Goal: Task Accomplishment & Management: Check status

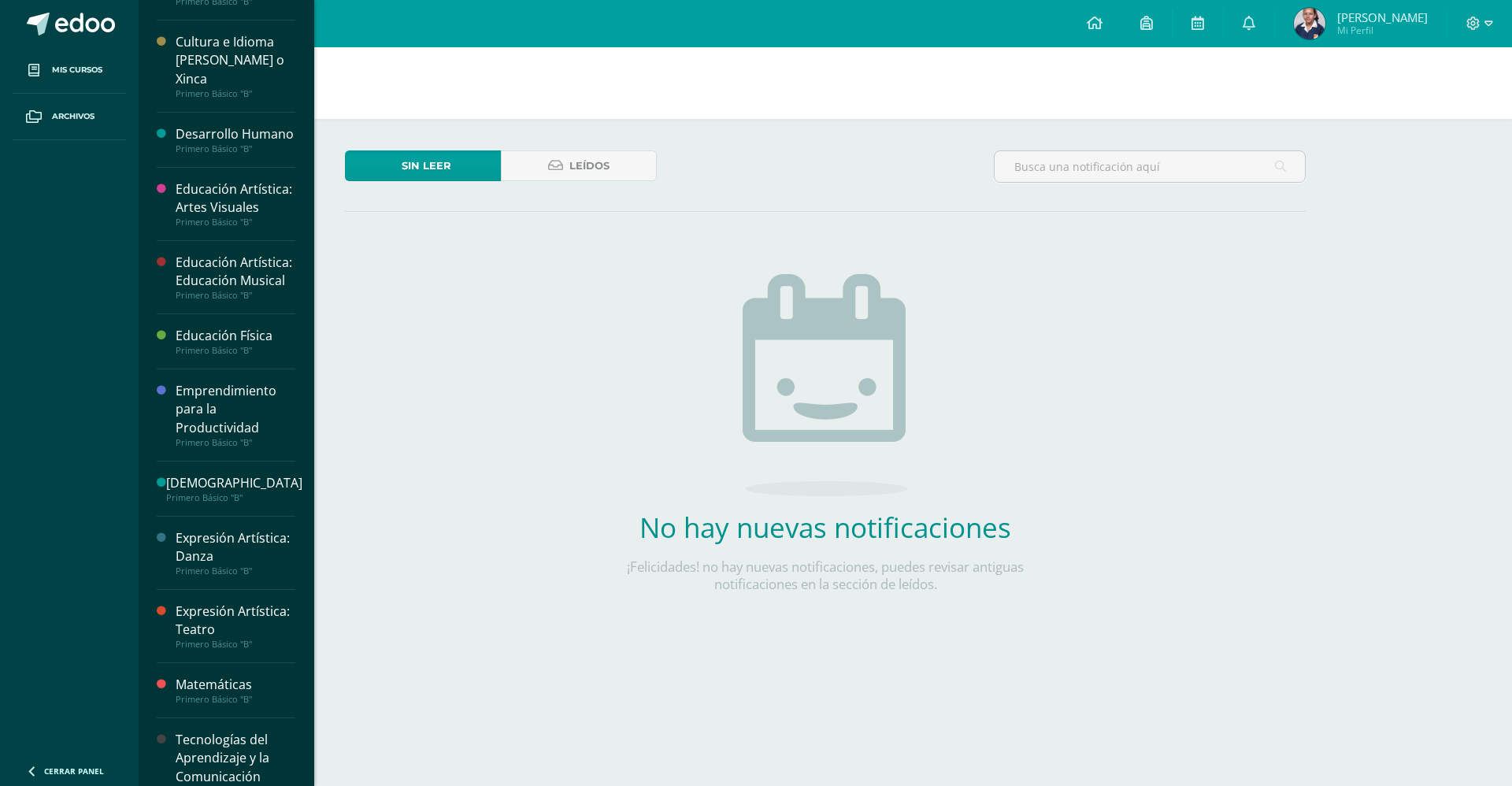
scroll to position [461, 0]
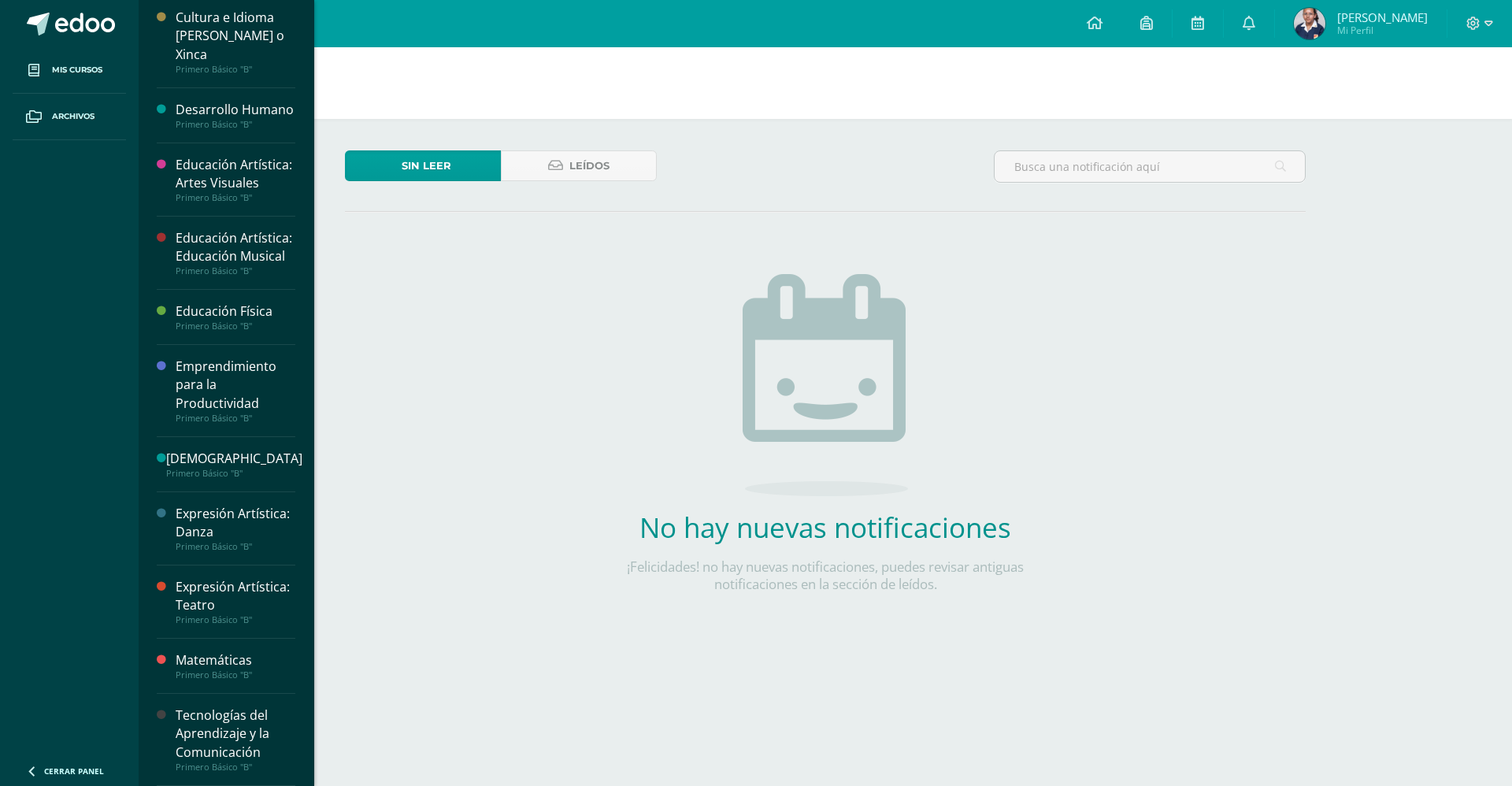
click at [223, 665] on div "Matemáticas" at bounding box center [235, 660] width 120 height 18
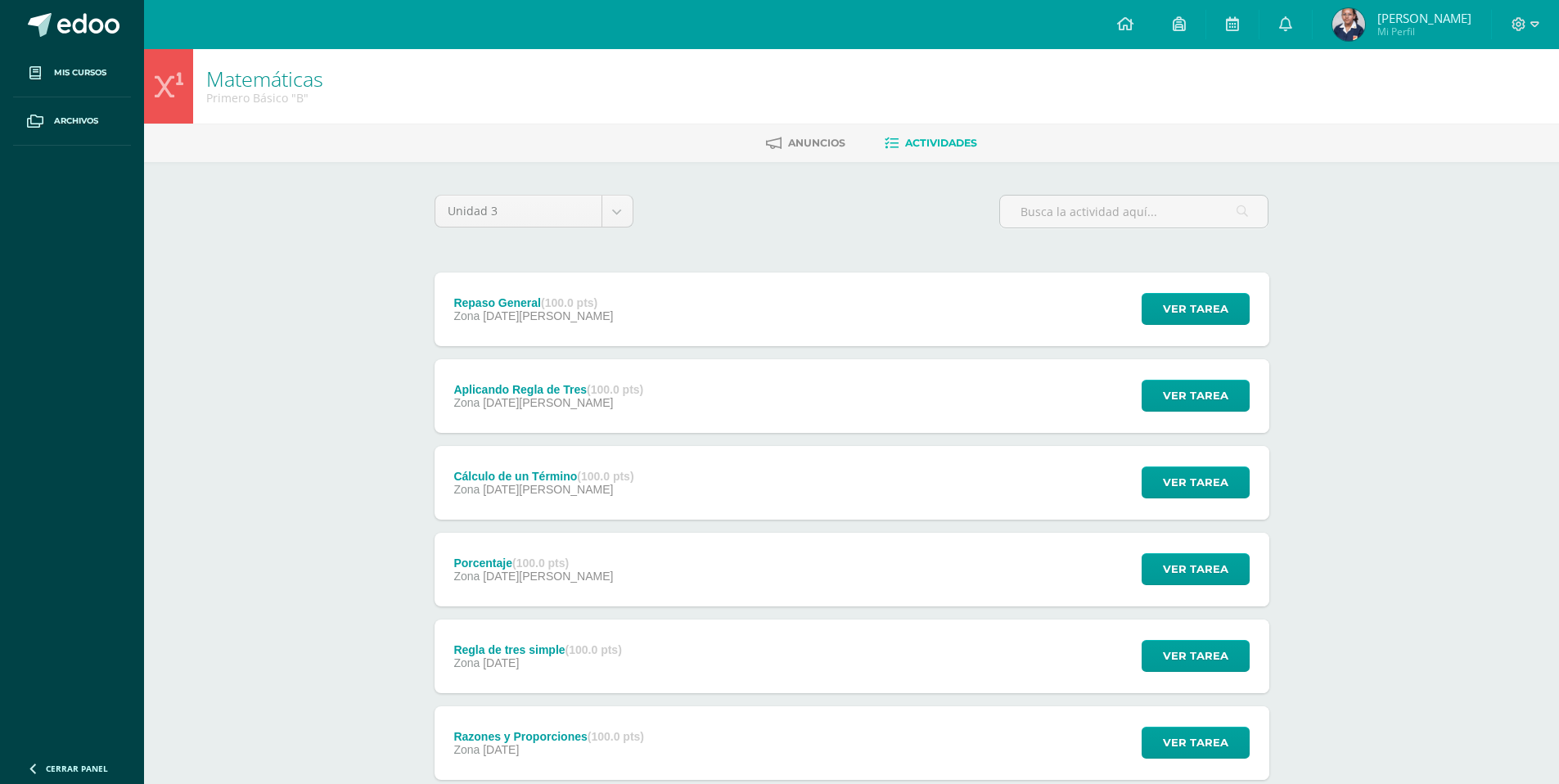
click at [552, 288] on div "Repaso General (100.0 pts) Zona 13 de Agosto" at bounding box center [534, 309] width 199 height 74
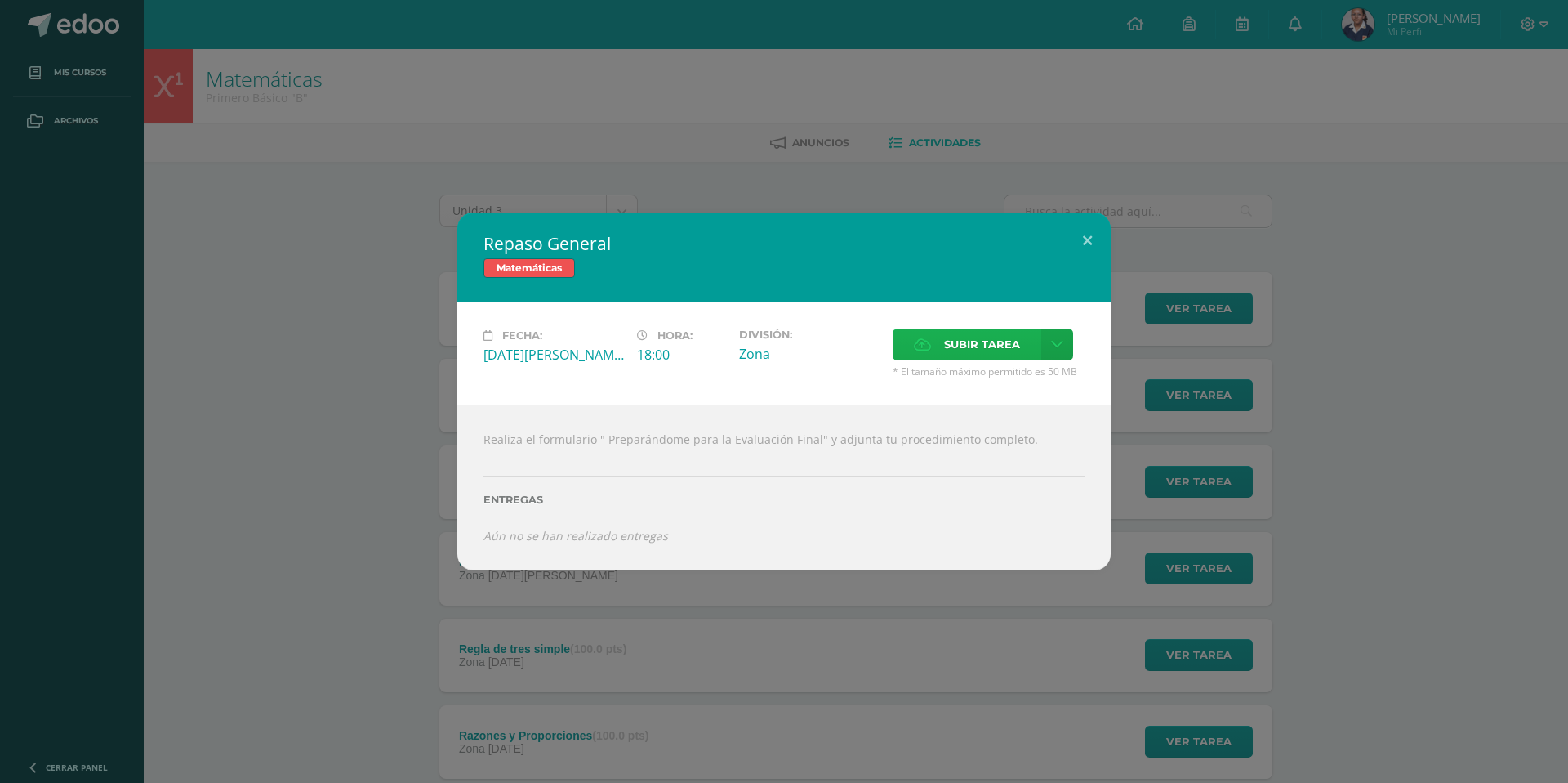
click at [1011, 333] on span "Subir tarea" at bounding box center [982, 345] width 76 height 30
click at [0, 0] on input "Subir tarea" at bounding box center [0, 0] width 0 height 0
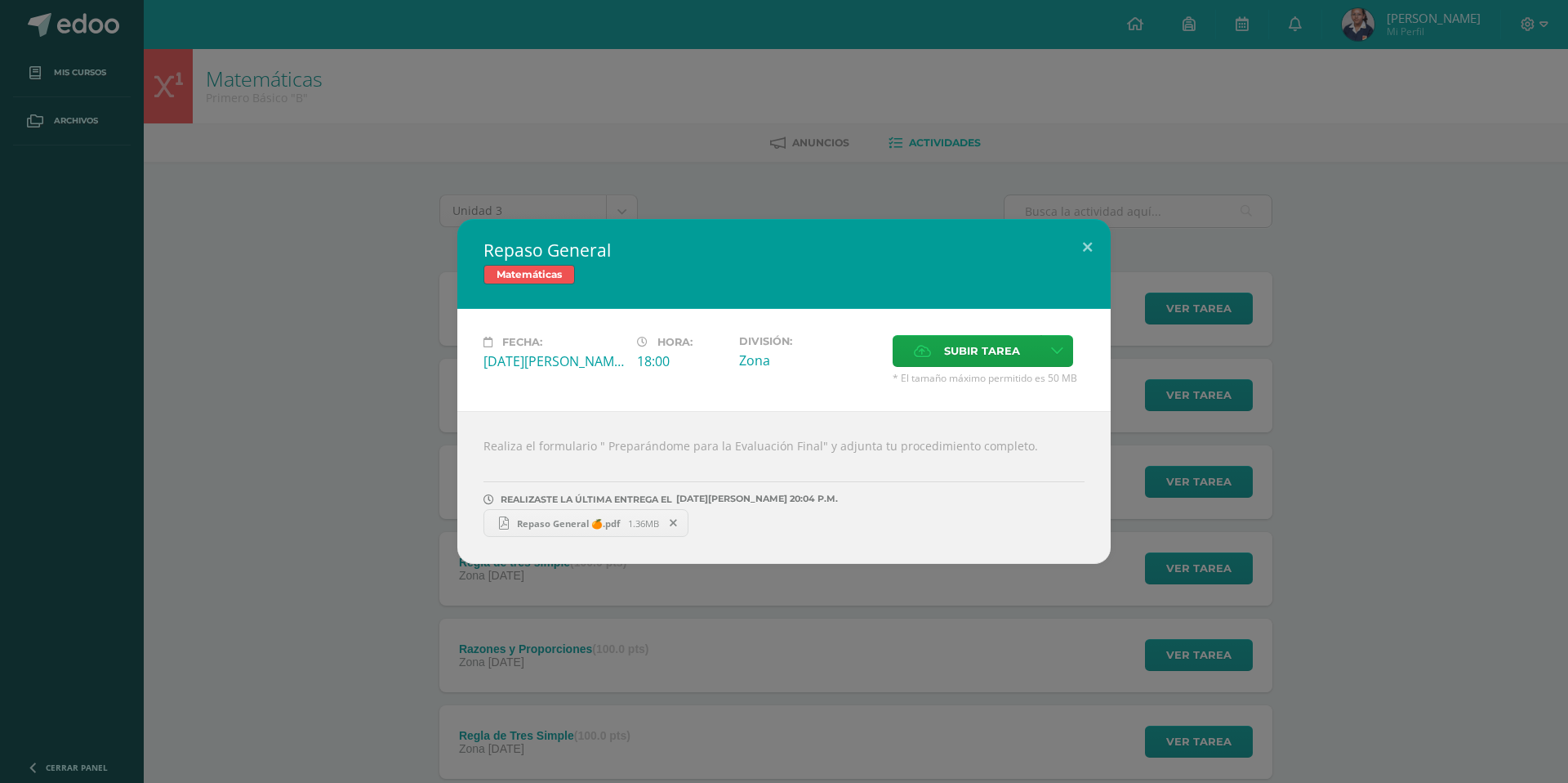
click at [1229, 502] on div "Repaso General Matemáticas Fecha: Miércoles 13 de Agosto Hora: 18:00 División: …" at bounding box center [784, 391] width 1555 height 345
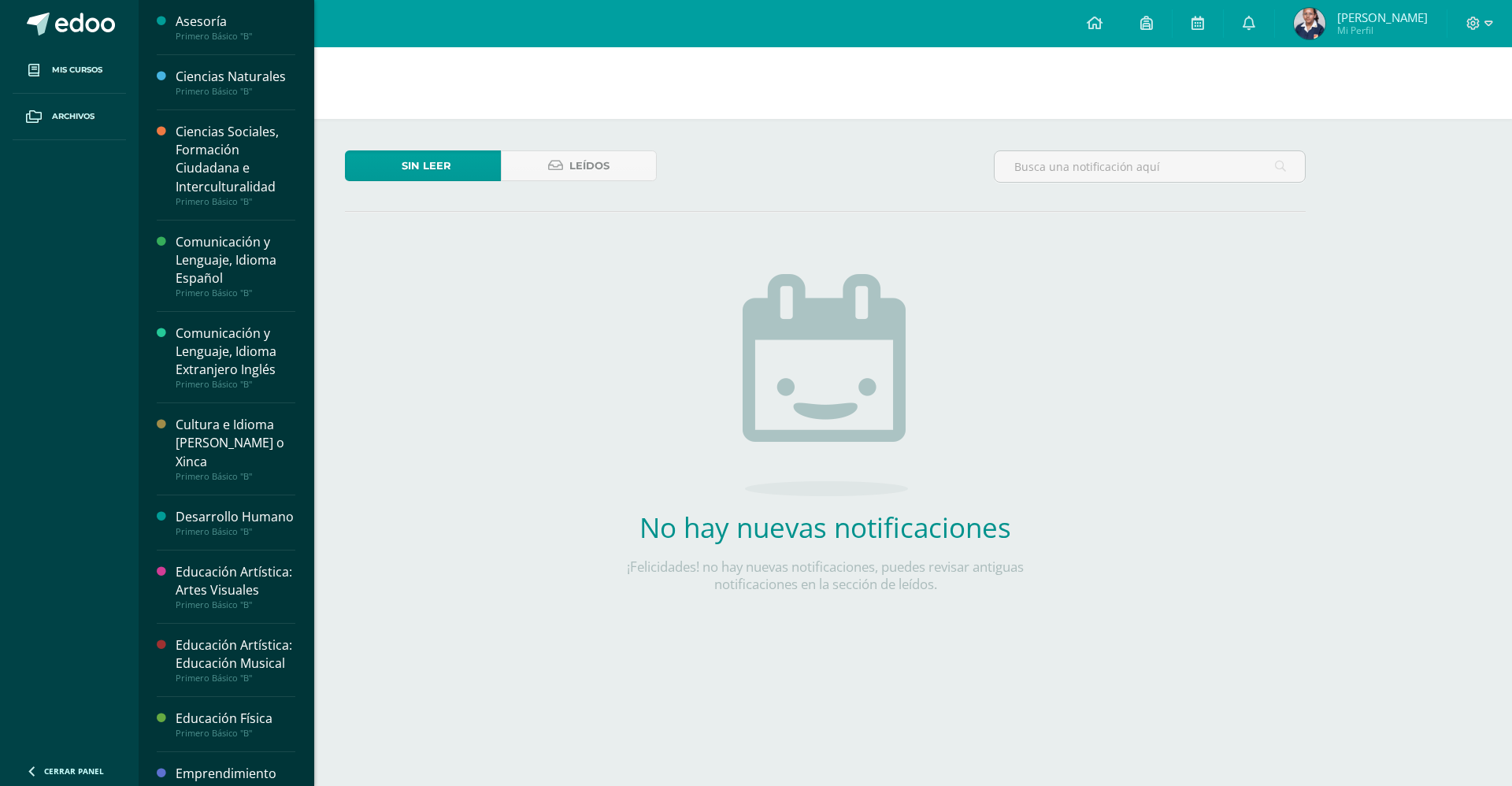
click at [229, 248] on div "Comunicación y Lenguaje, Idioma Español" at bounding box center [235, 260] width 120 height 54
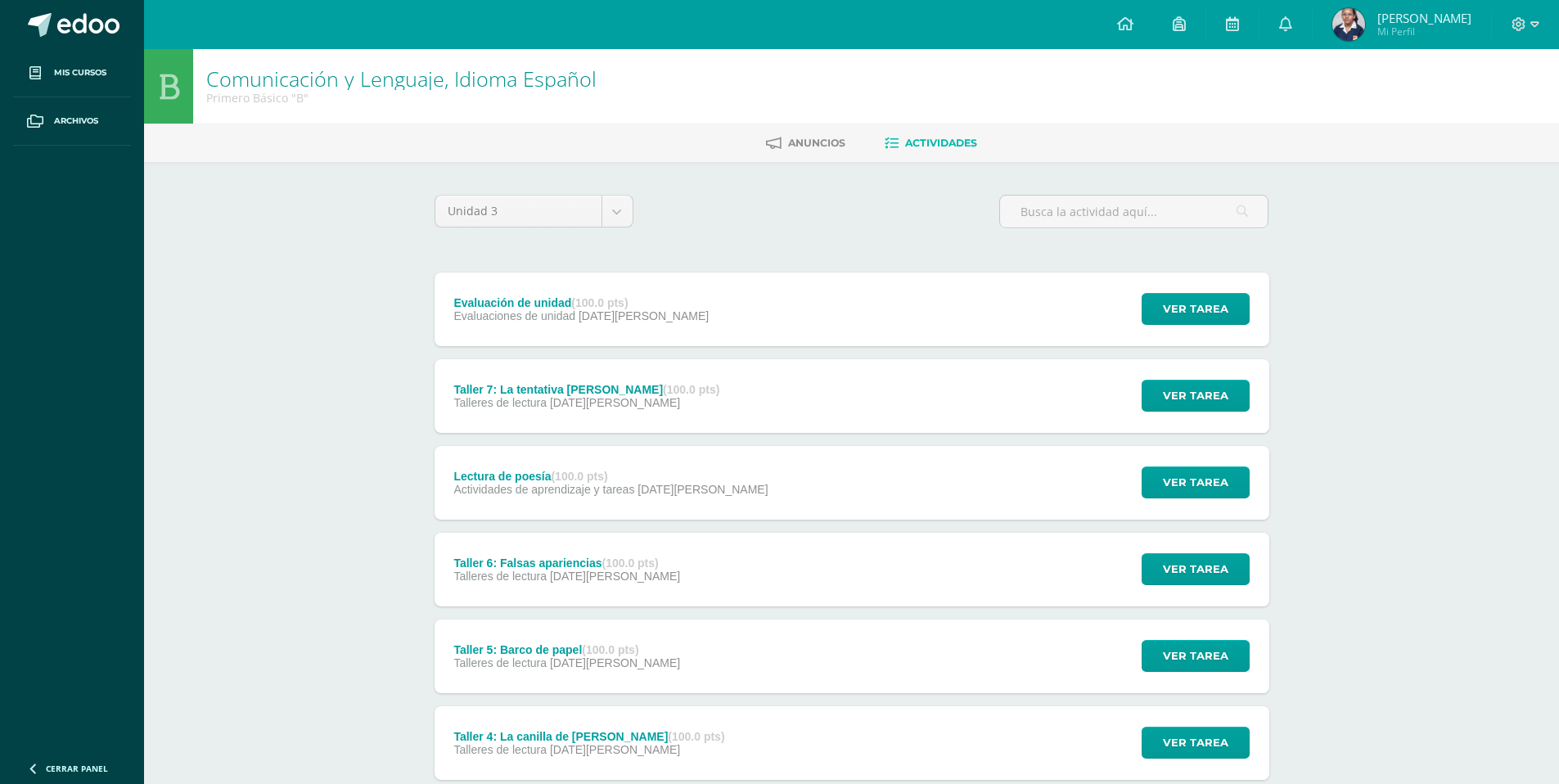
click at [777, 310] on div "Evaluación de unidad (100.0 pts) Evaluaciones de unidad [DATE][PERSON_NAME] Ver…" at bounding box center [852, 309] width 835 height 74
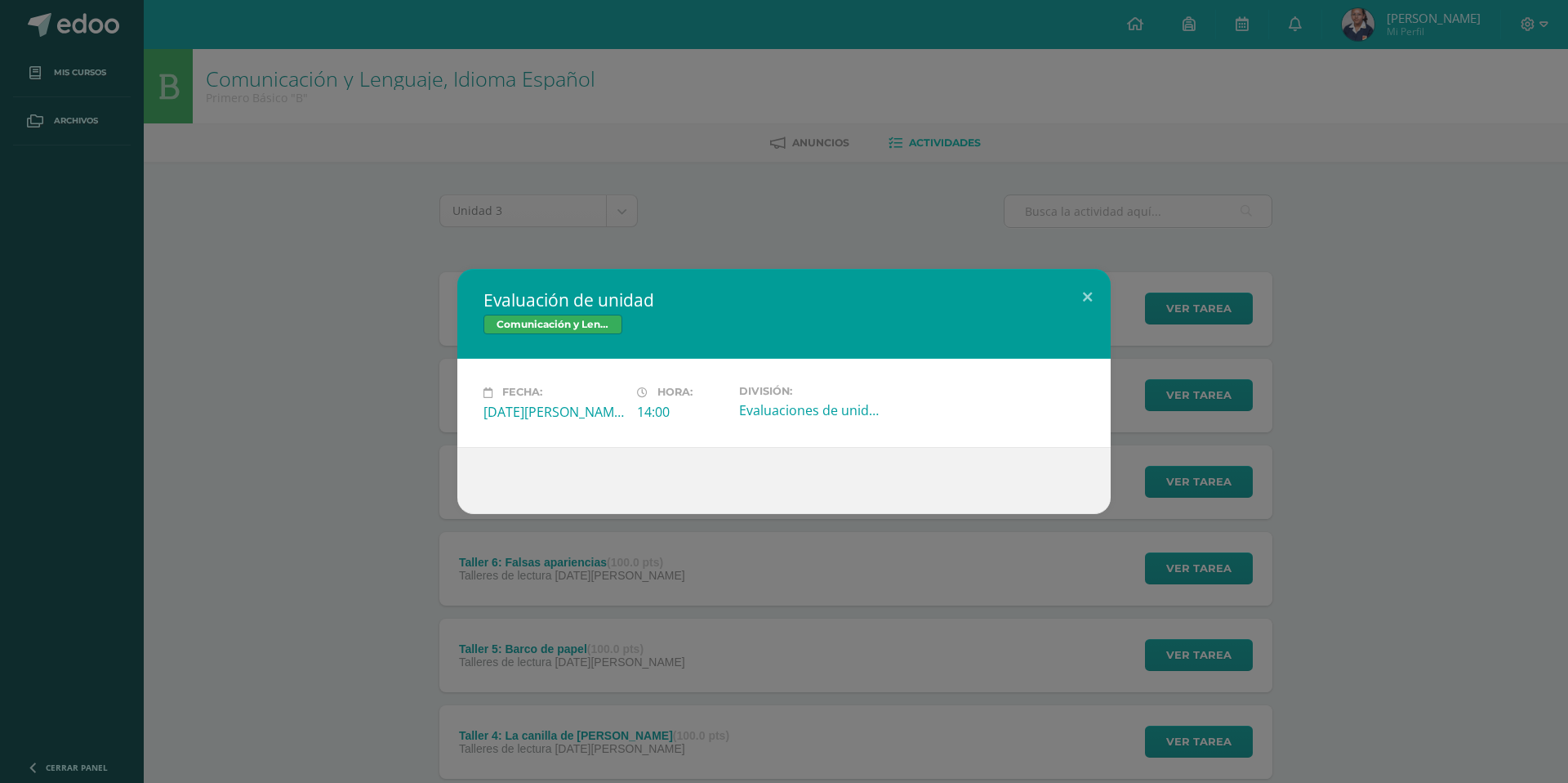
click at [1413, 558] on div "Evaluación de unidad Comunicación y Lenguaje, Idioma Español Fecha: [DATE][PERS…" at bounding box center [784, 391] width 1568 height 783
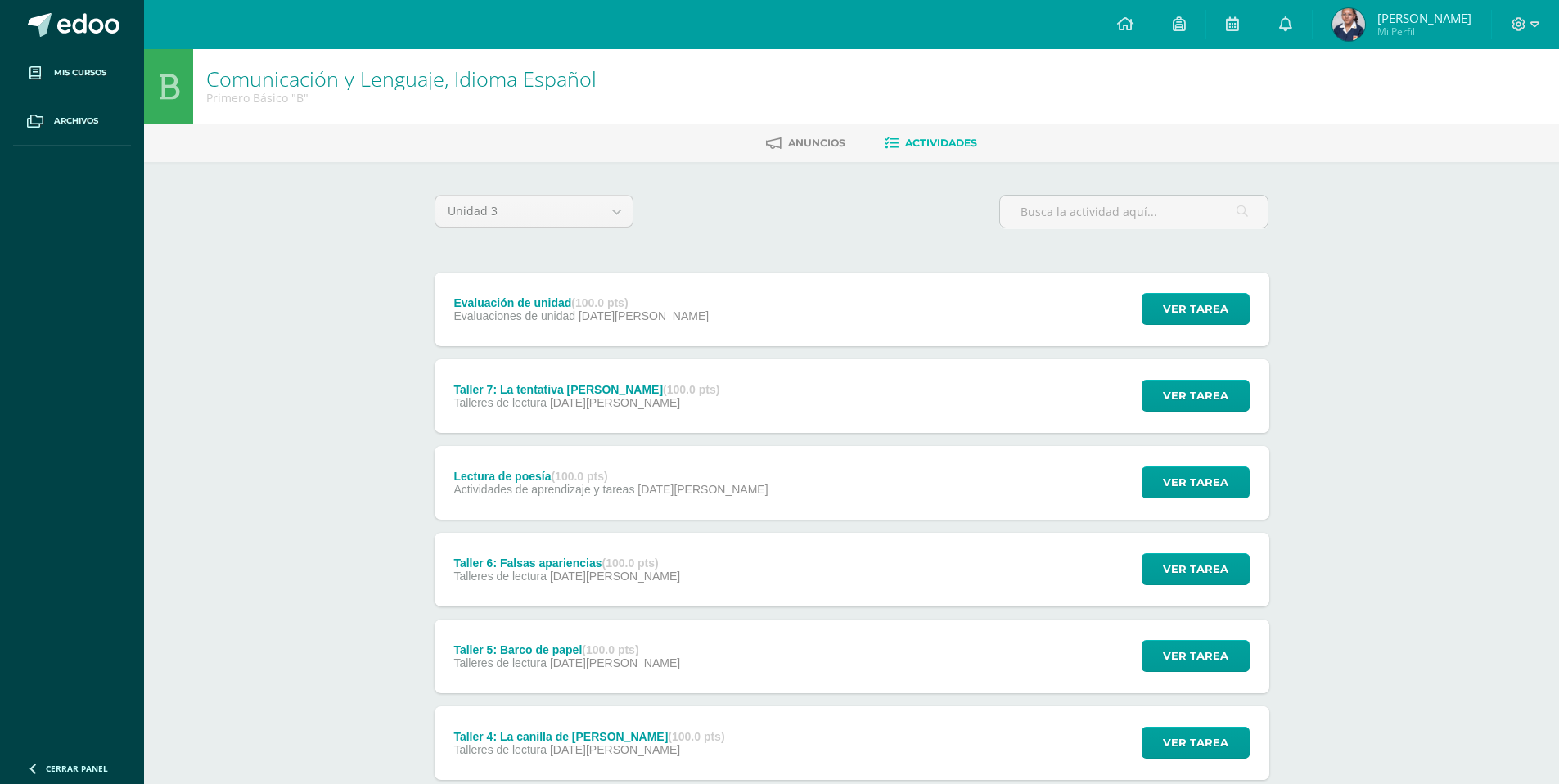
click at [662, 383] on strong "(100.0 pts)" at bounding box center [691, 390] width 57 height 13
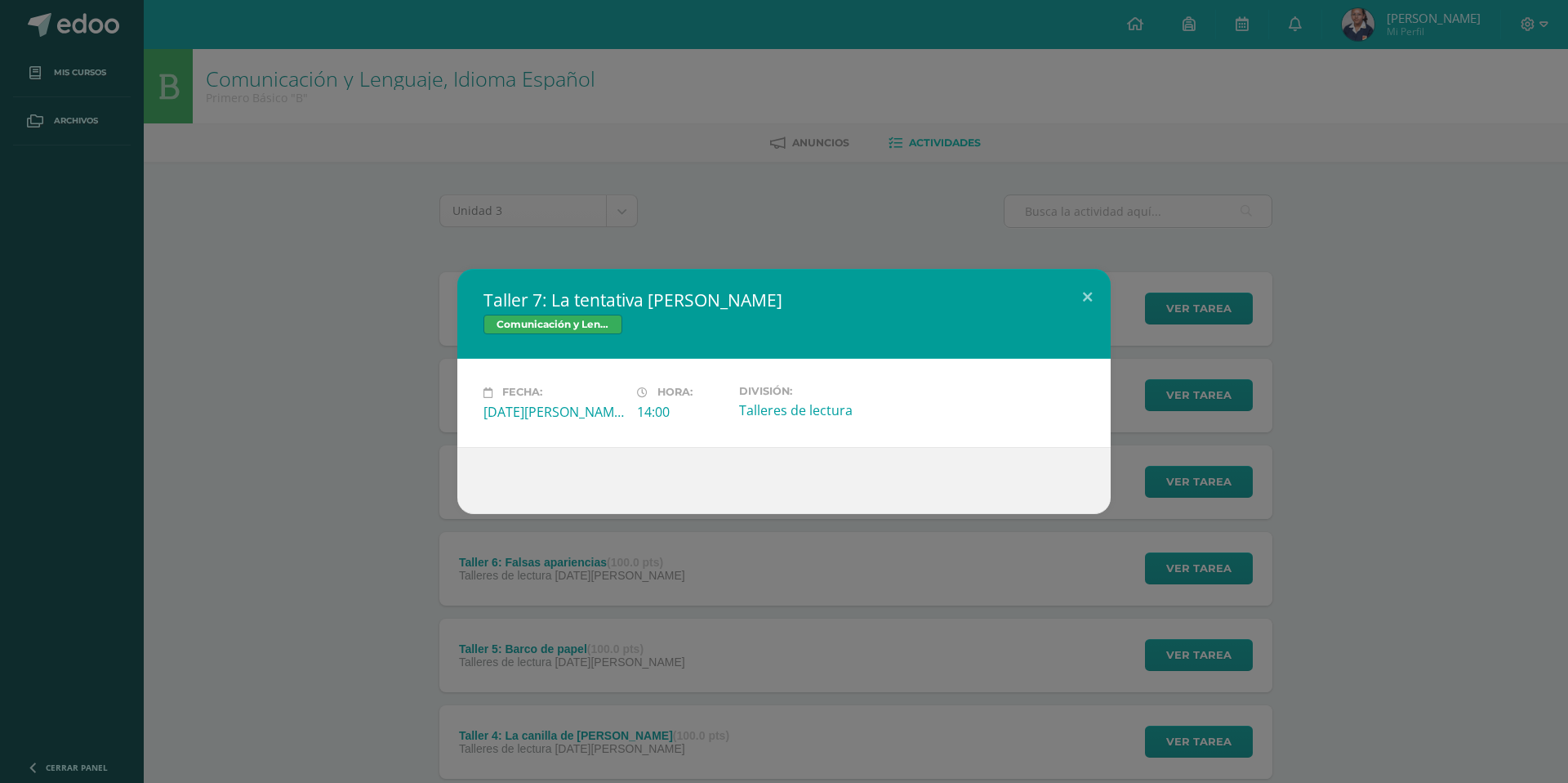
click at [378, 464] on div "Taller 7: La tentativa del león Comunicación y Lenguaje, Idioma Español Fecha: …" at bounding box center [784, 390] width 1555 height 244
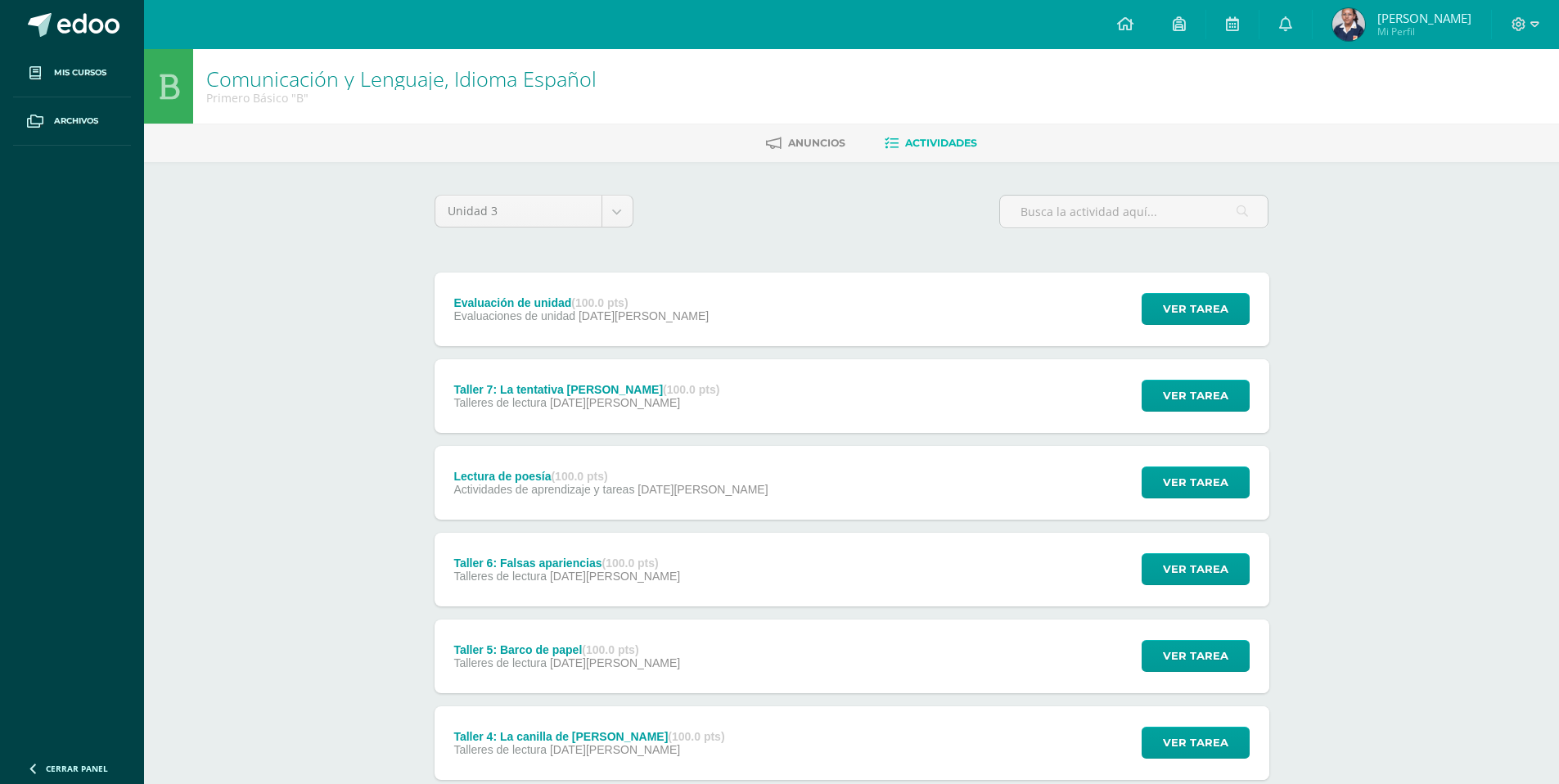
click at [517, 483] on span "Actividades de aprendizaje y tareas" at bounding box center [544, 490] width 181 height 13
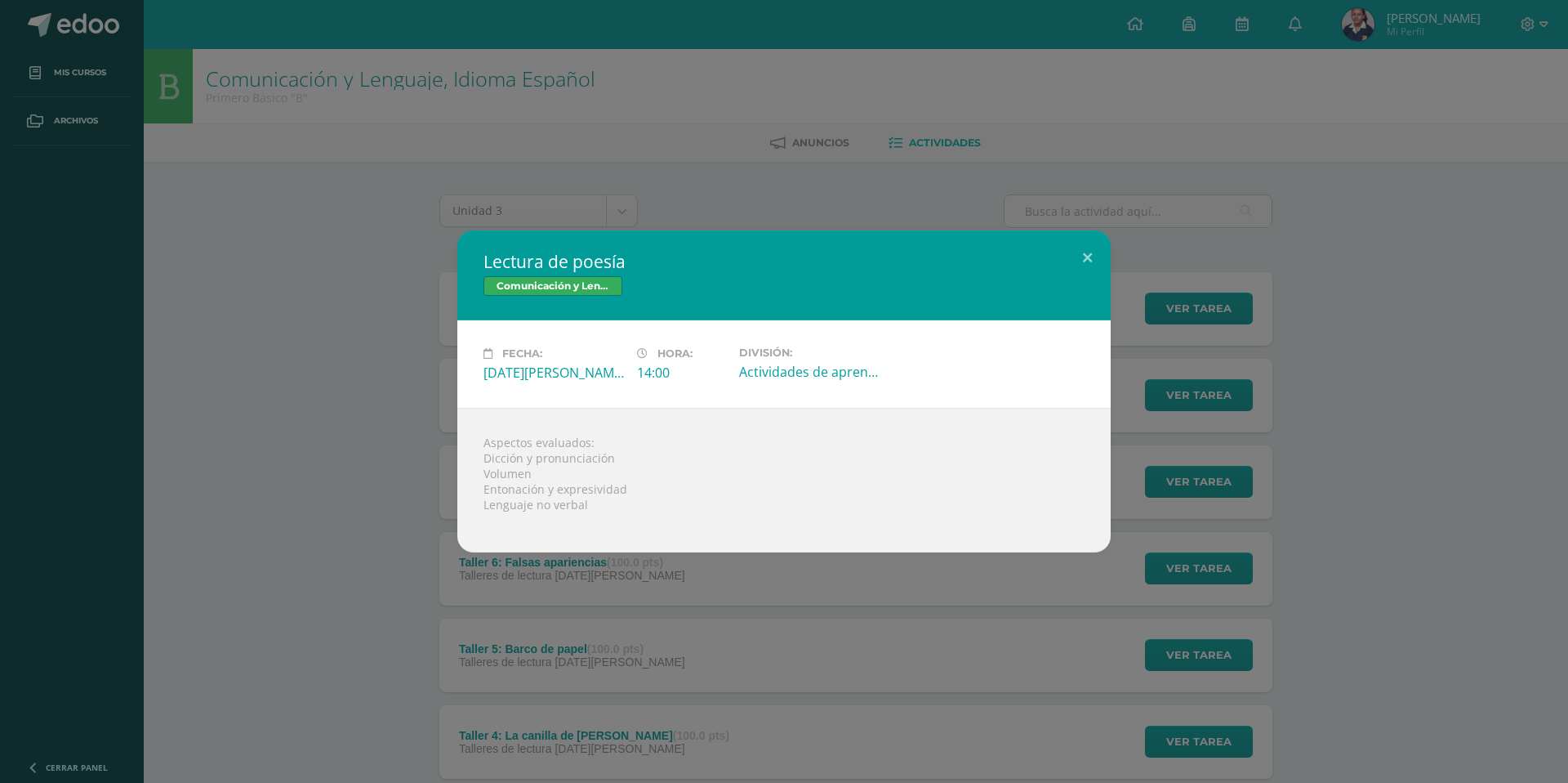
click at [353, 466] on div "Lectura de poesía Comunicación y Lenguaje, Idioma Español Fecha: Miércoles 06 d…" at bounding box center [784, 392] width 1555 height 322
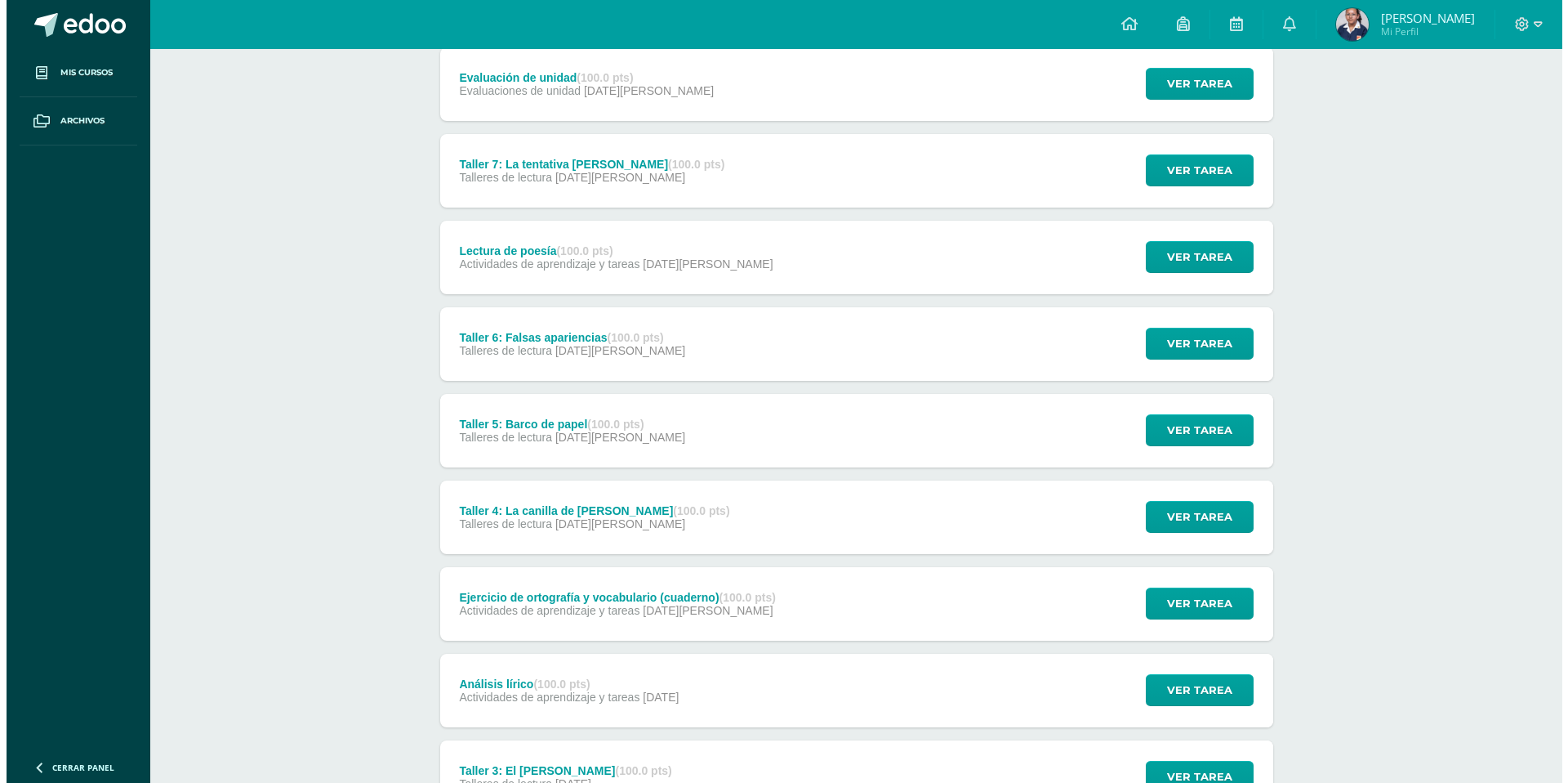
scroll to position [245, 0]
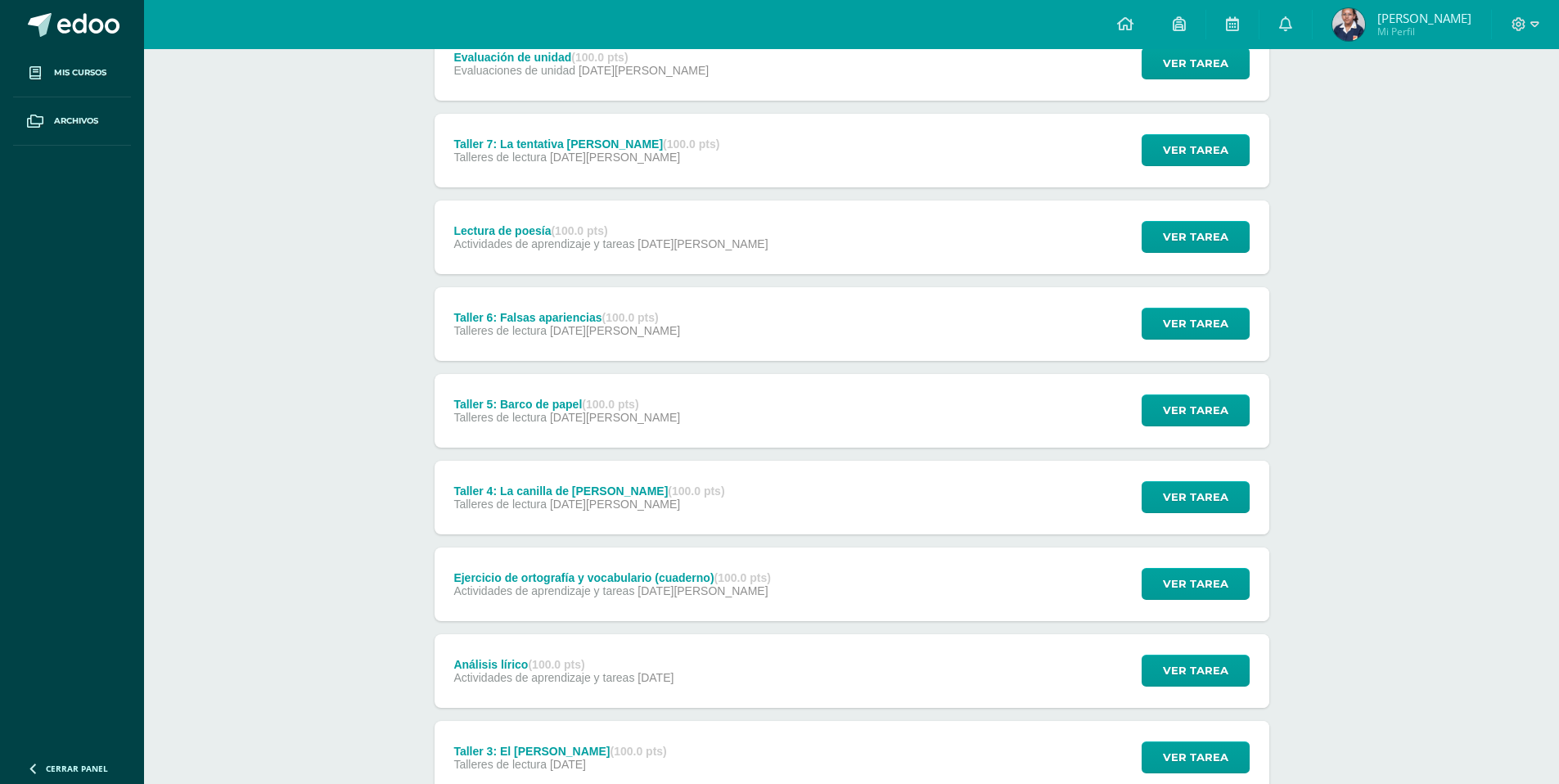
click at [588, 336] on span "05 de Agosto" at bounding box center [615, 330] width 130 height 13
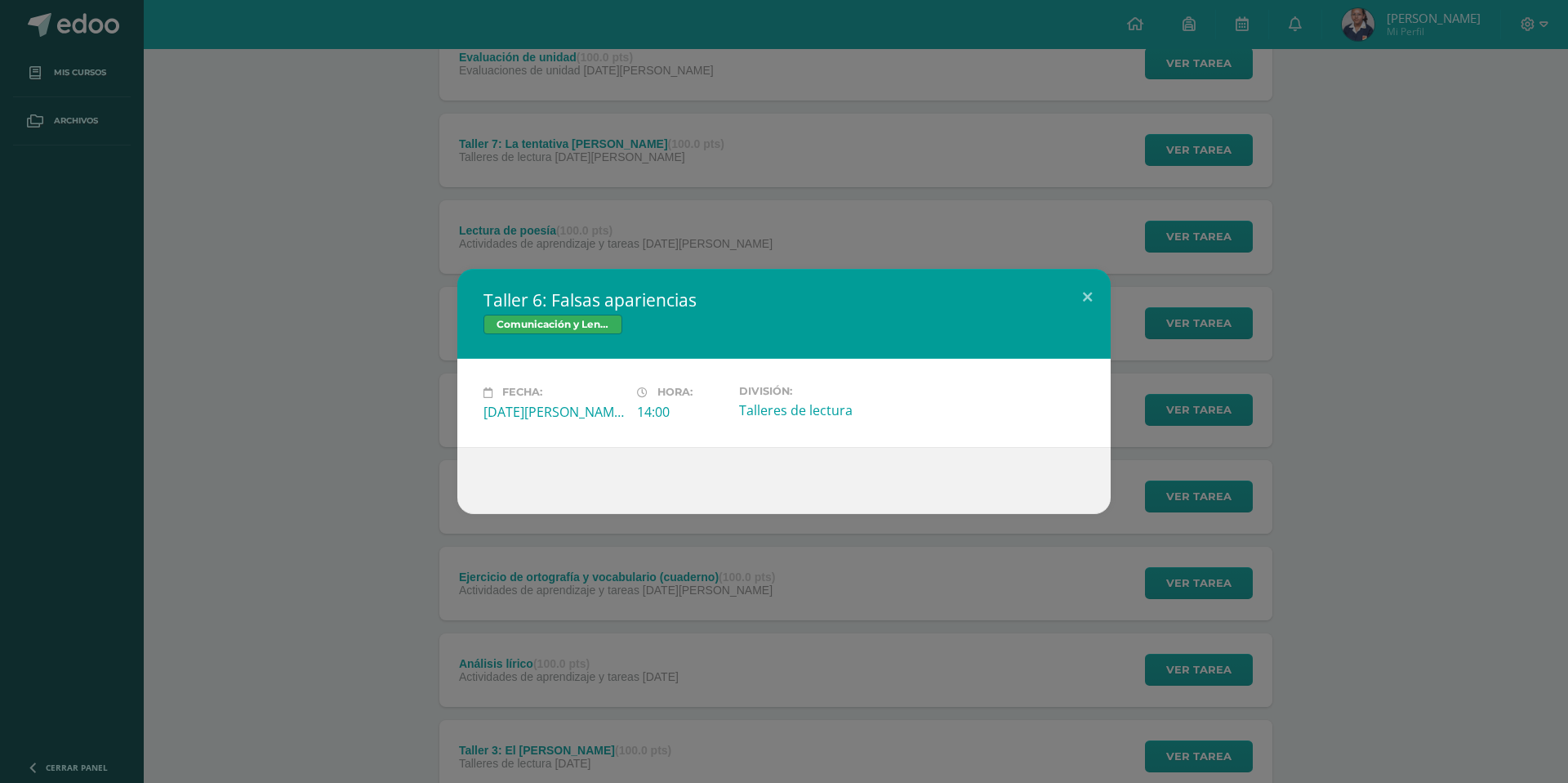
click at [345, 497] on div "Taller 6: Falsas apariencias Comunicación y Lenguaje, Idioma Español Fecha: Mar…" at bounding box center [784, 390] width 1555 height 244
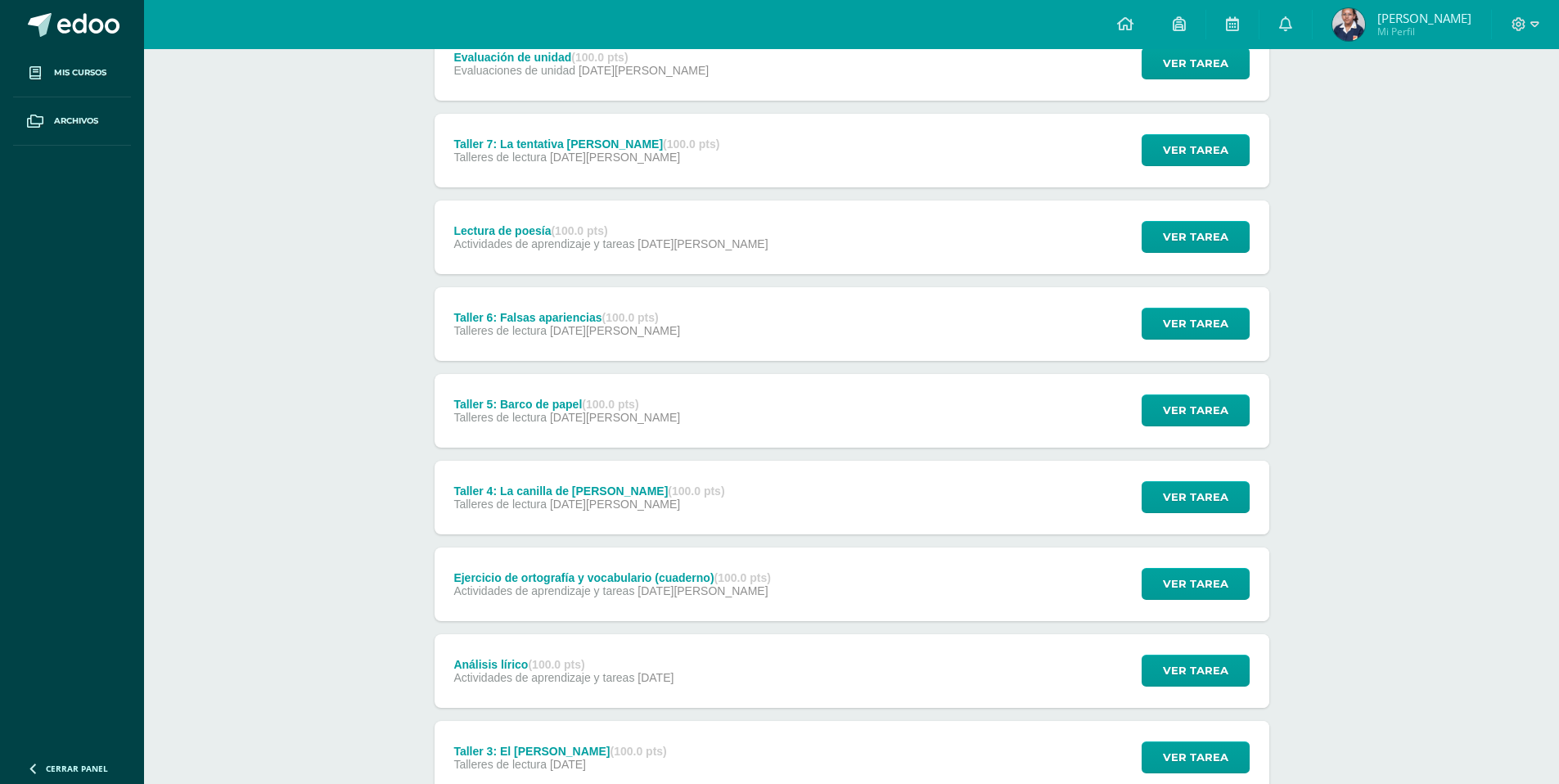
click at [493, 427] on div "Taller 5: Barco de papel (100.0 pts) Talleres de lectura 01 de Agosto" at bounding box center [568, 410] width 266 height 74
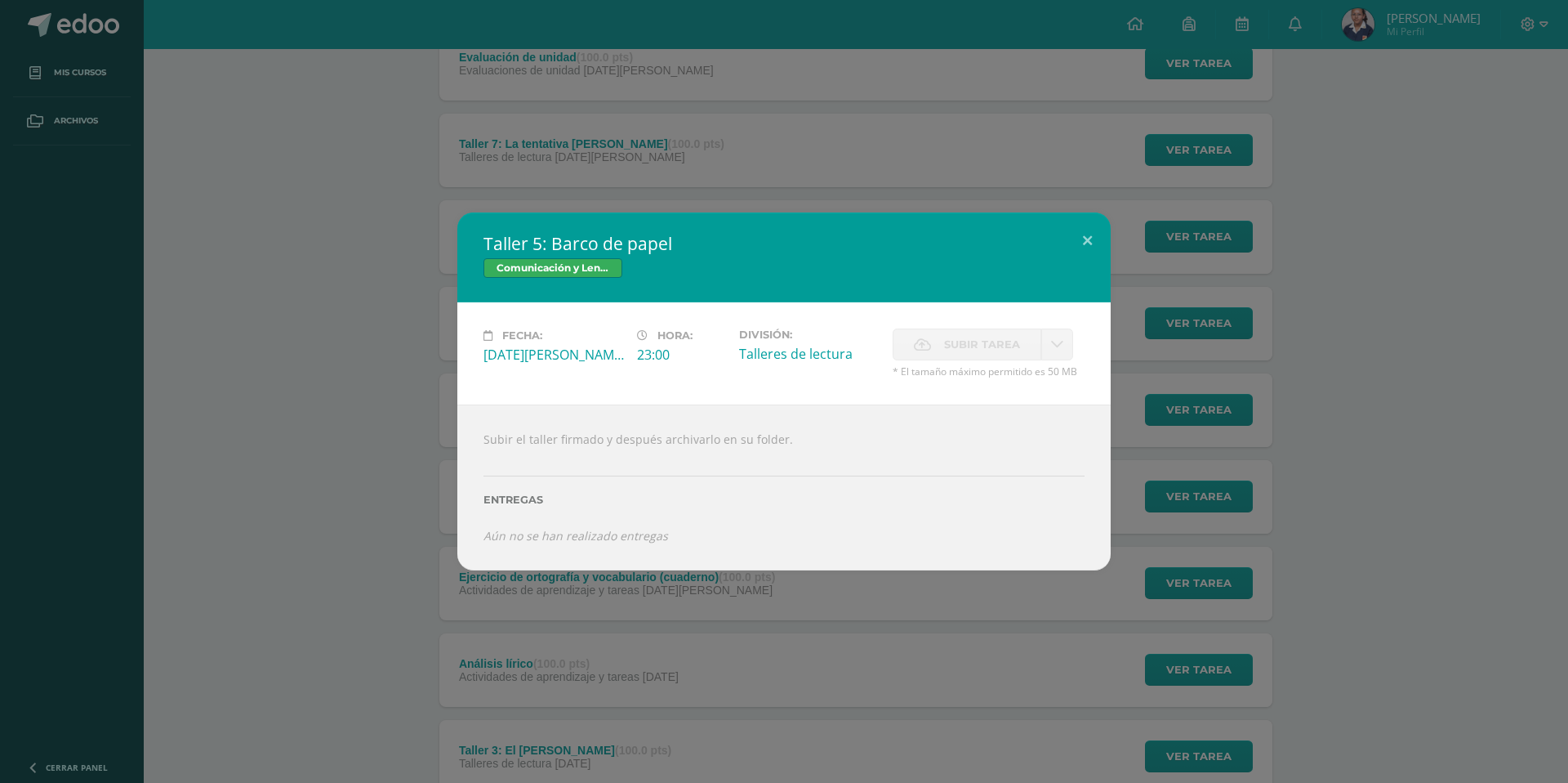
click at [363, 459] on div "Taller 5: Barco de papel Comunicación y Lenguaje, Idioma Español Fecha: Viernes…" at bounding box center [784, 390] width 1555 height 357
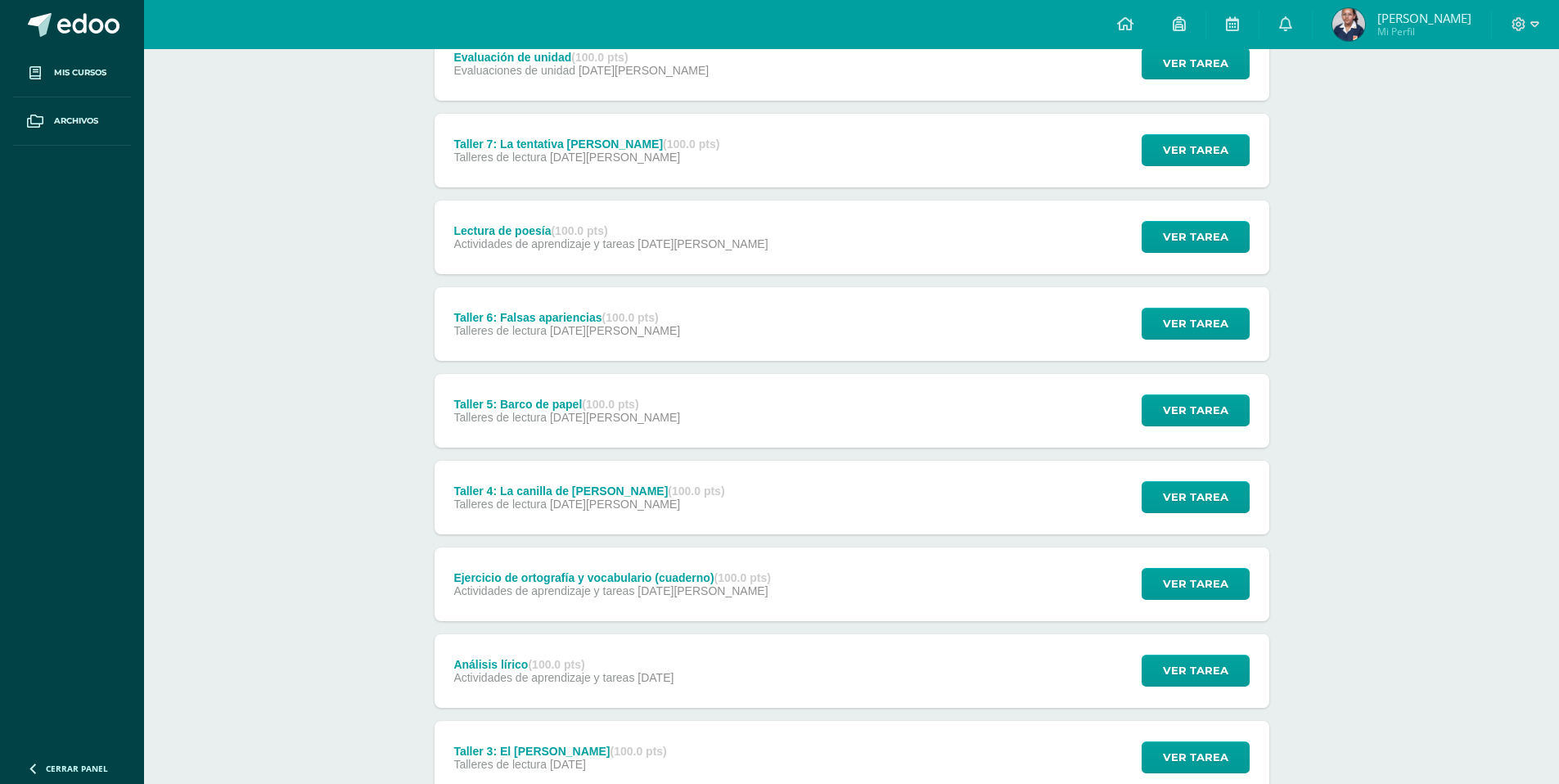
click at [601, 479] on div "Taller 4: La canilla de Chicho Ramos (100.0 pts) Talleres de lectura 01 de Agos…" at bounding box center [590, 497] width 310 height 74
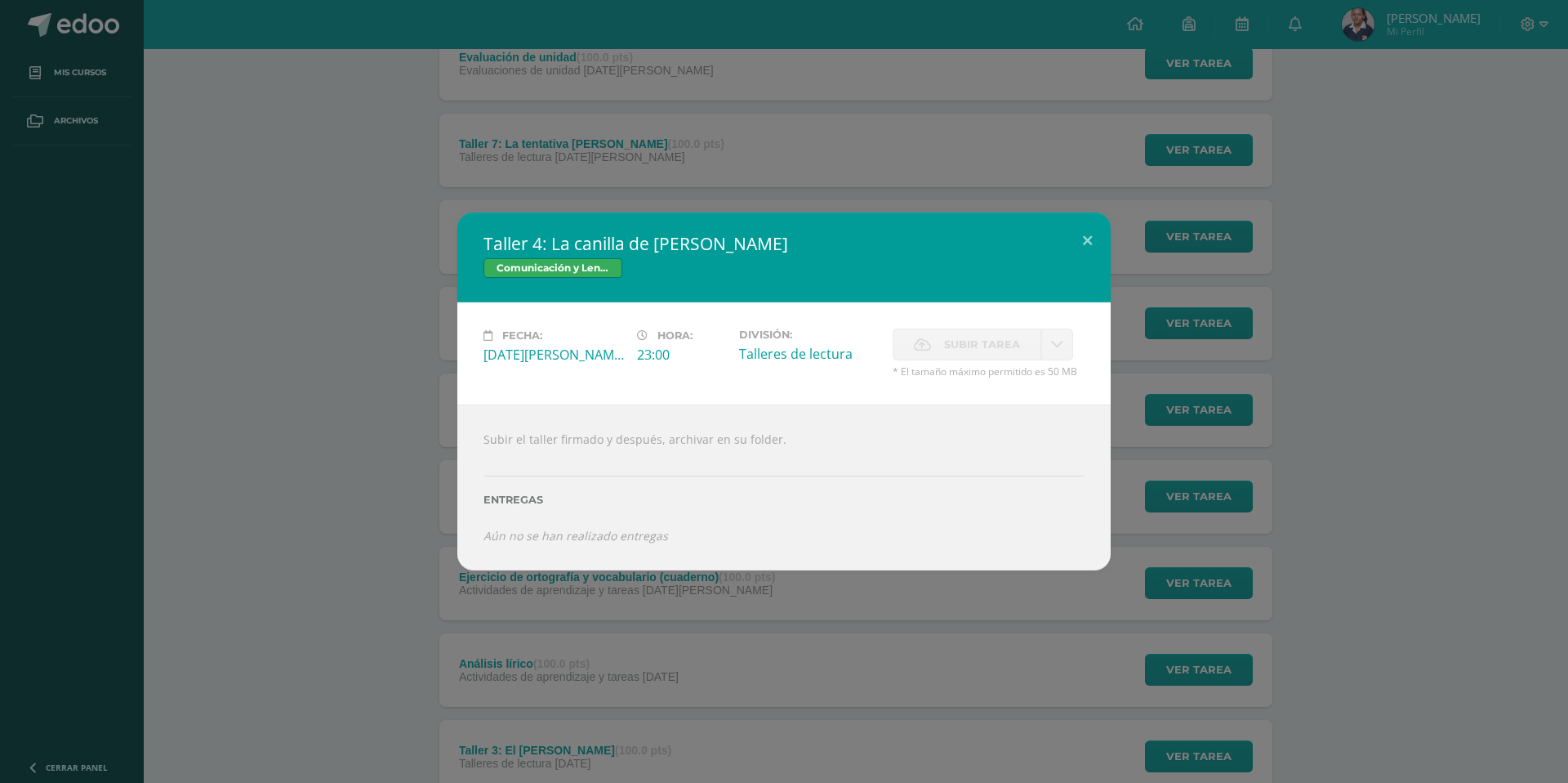
click at [1308, 503] on div "Taller 4: La canilla de Chicho Ramos Comunicación y Lenguaje, Idioma Español Fe…" at bounding box center [784, 390] width 1555 height 357
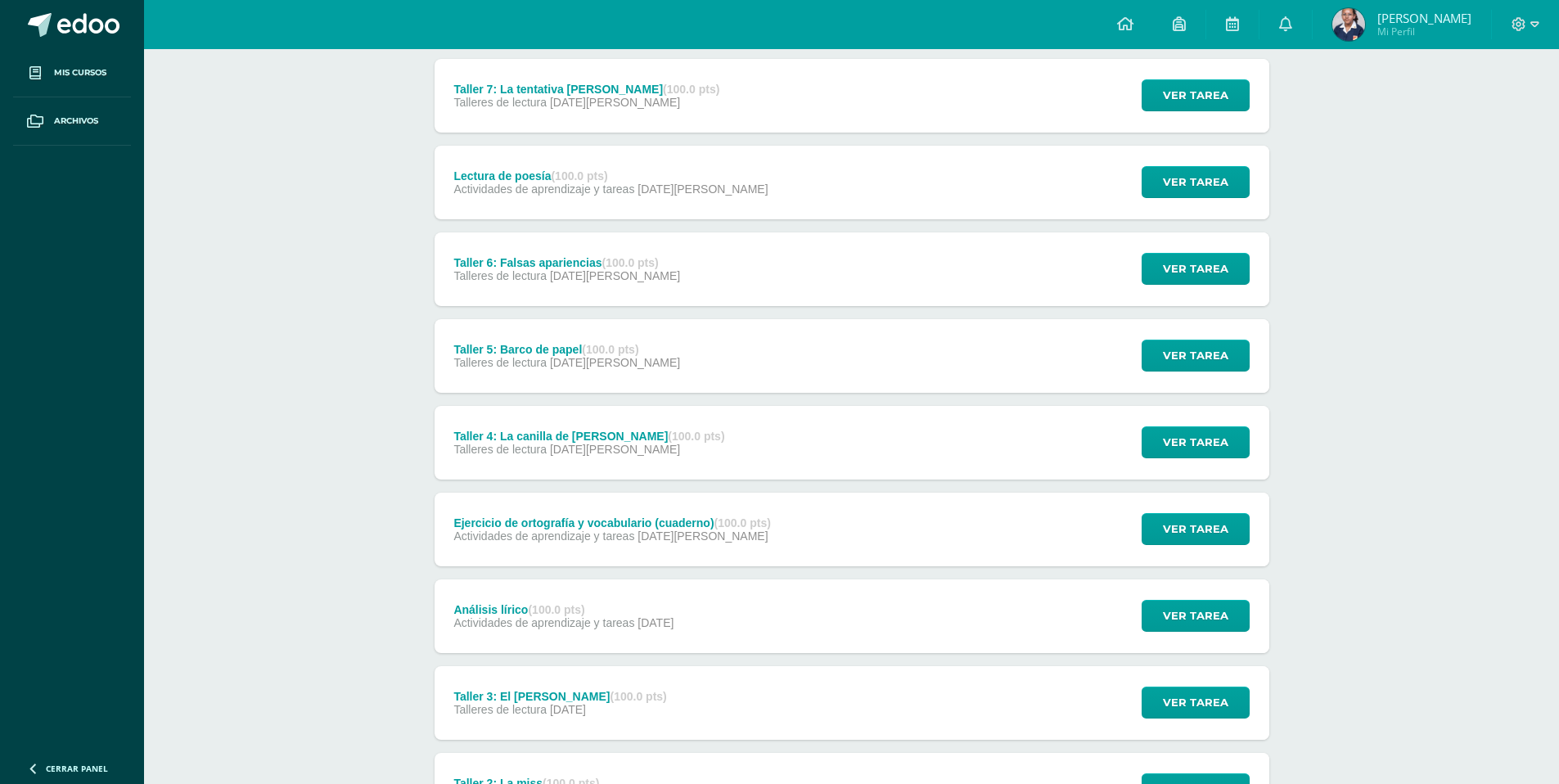
scroll to position [327, 0]
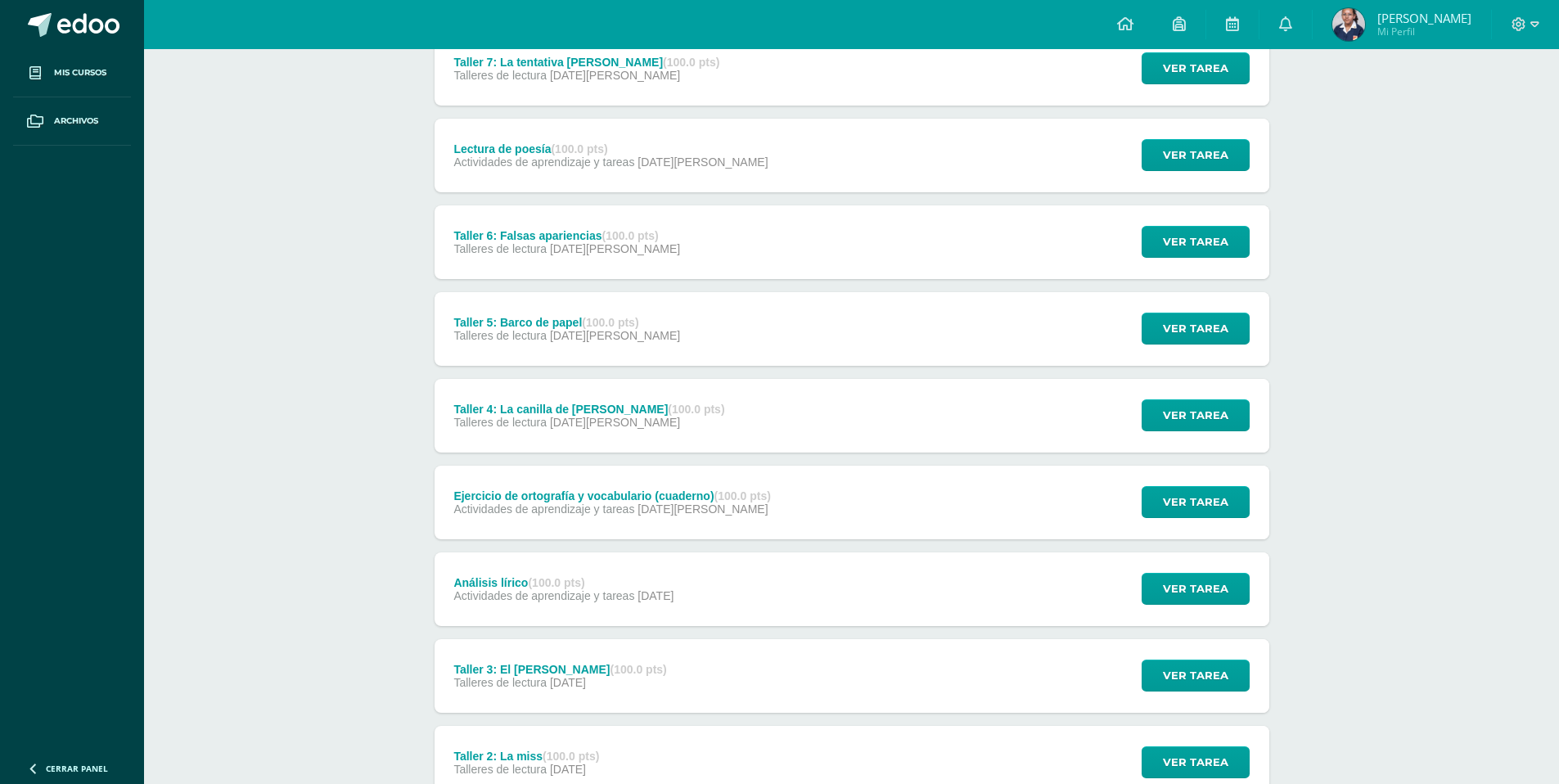
click at [511, 506] on span "Actividades de aprendizaje y tareas" at bounding box center [544, 509] width 181 height 13
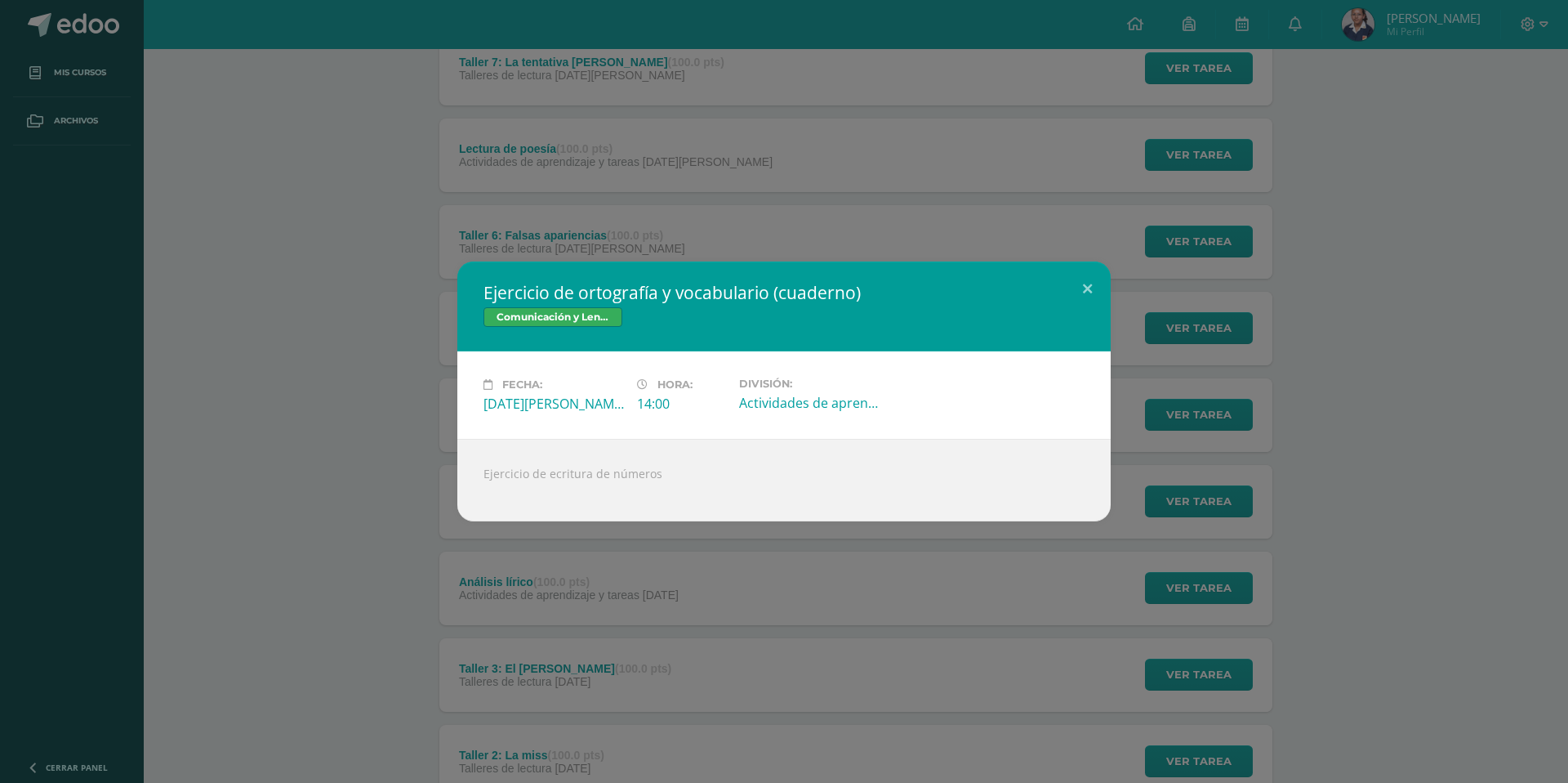
click at [555, 607] on div "Ejercicio de ortografía y vocabulario (cuaderno) Comunicación y Lenguaje, Idiom…" at bounding box center [784, 391] width 1568 height 783
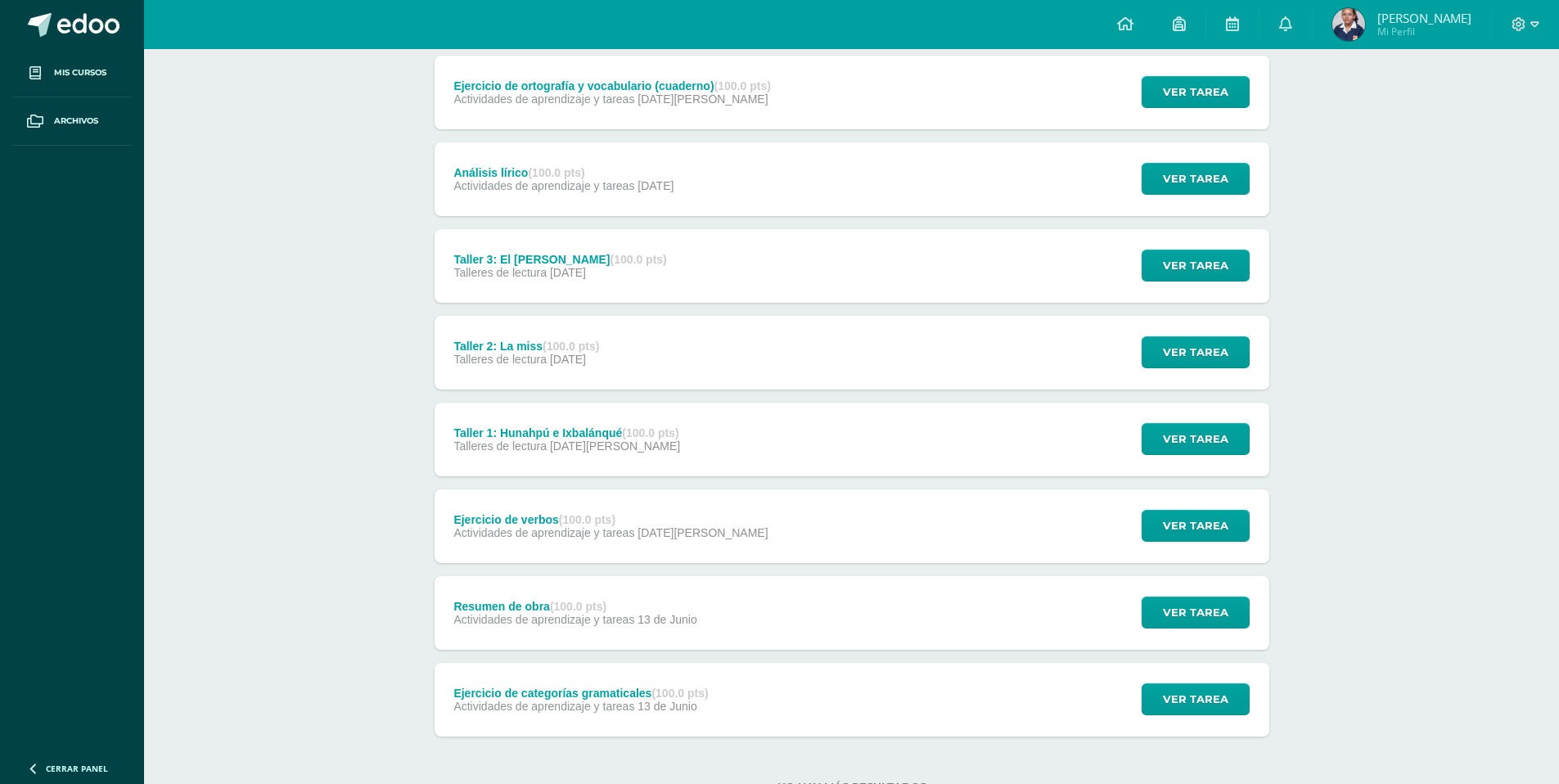
scroll to position [798, 0]
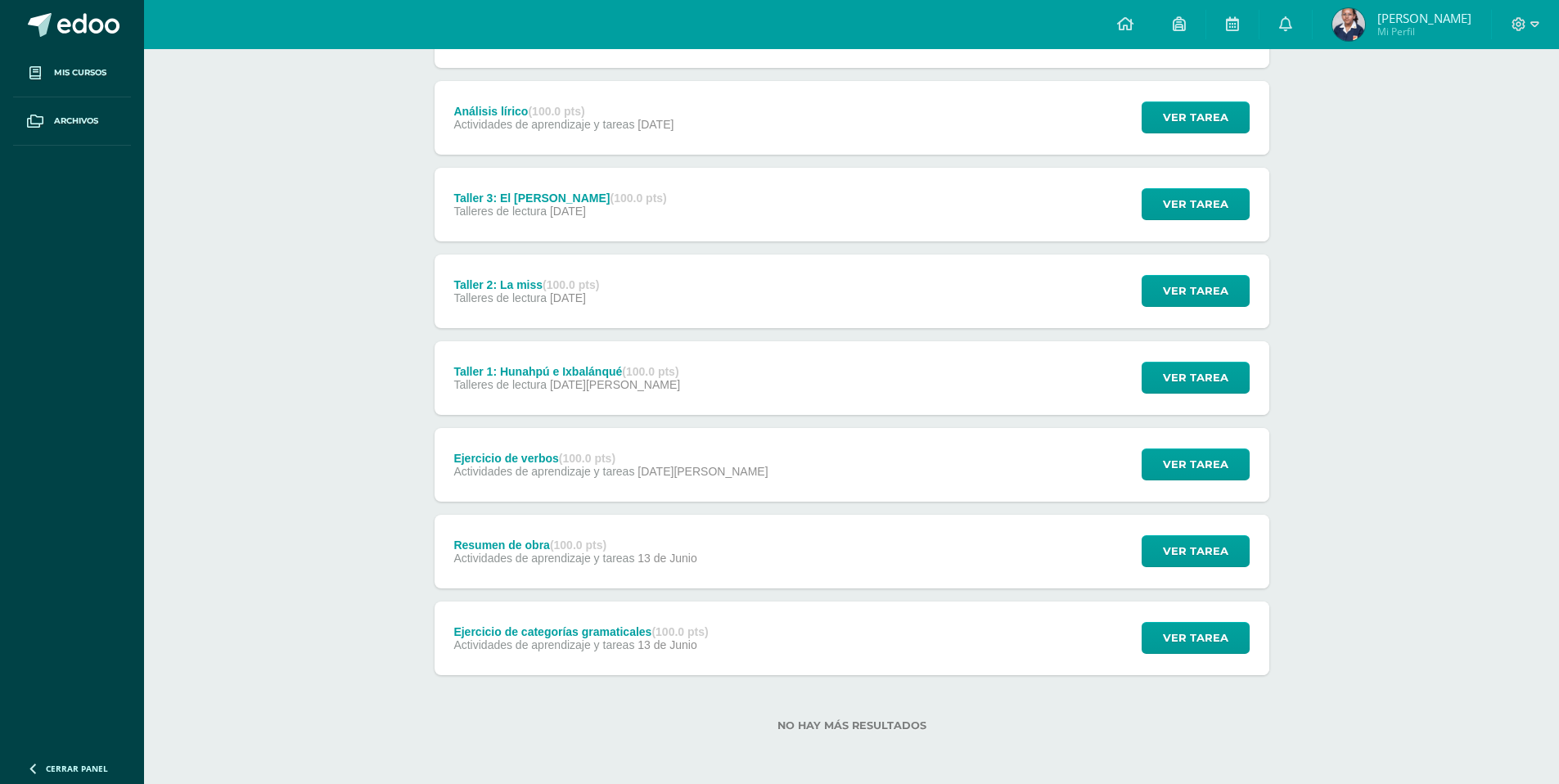
click at [584, 566] on div "Resumen de obra (100.0 pts) Actividades de aprendizaje y tareas 13 de Junio" at bounding box center [576, 552] width 282 height 74
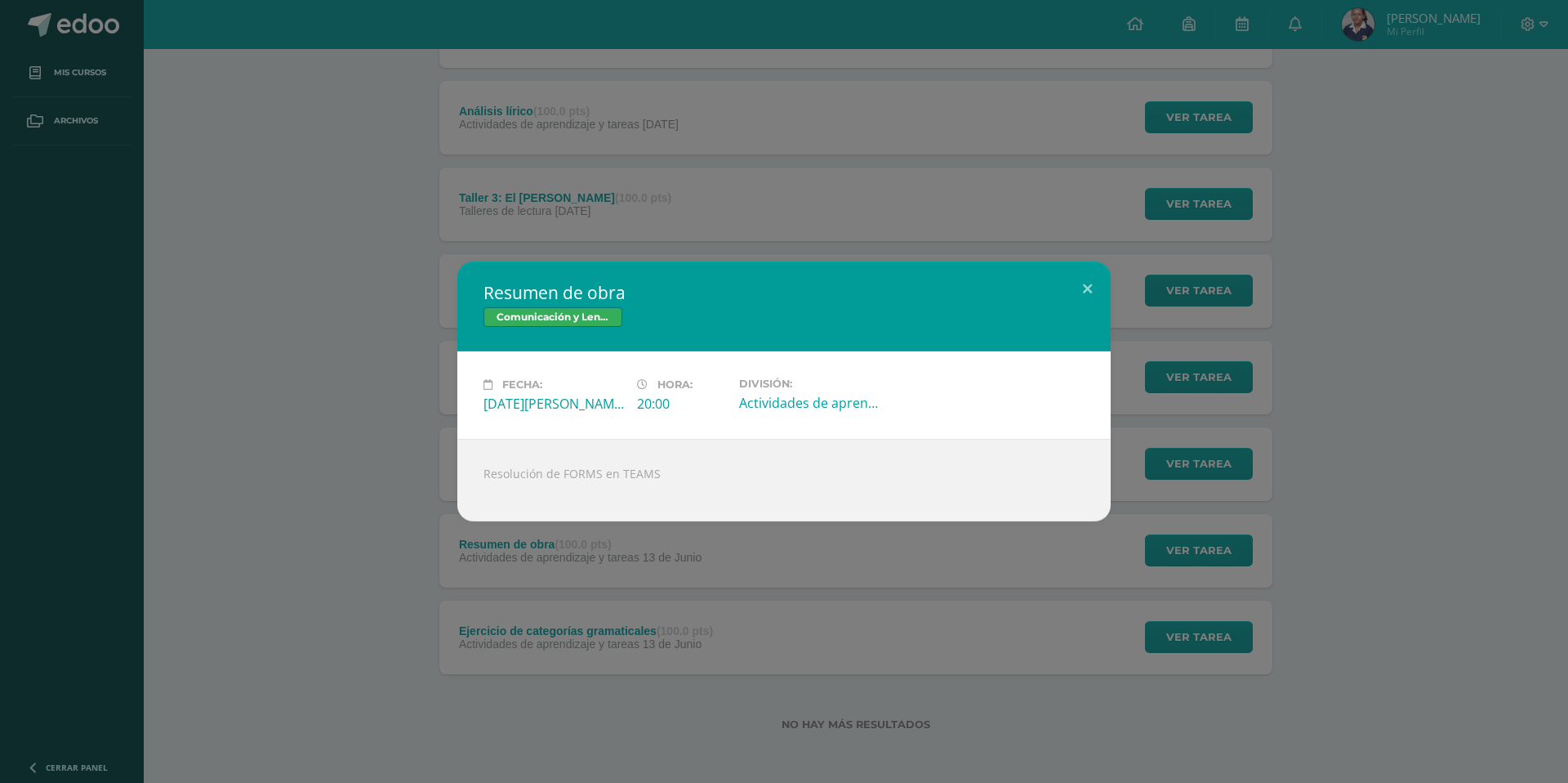
click at [575, 596] on div "Resumen de obra Comunicación y Lenguaje, Idioma Español Fecha: Viernes 13 de Ju…" at bounding box center [784, 391] width 1568 height 783
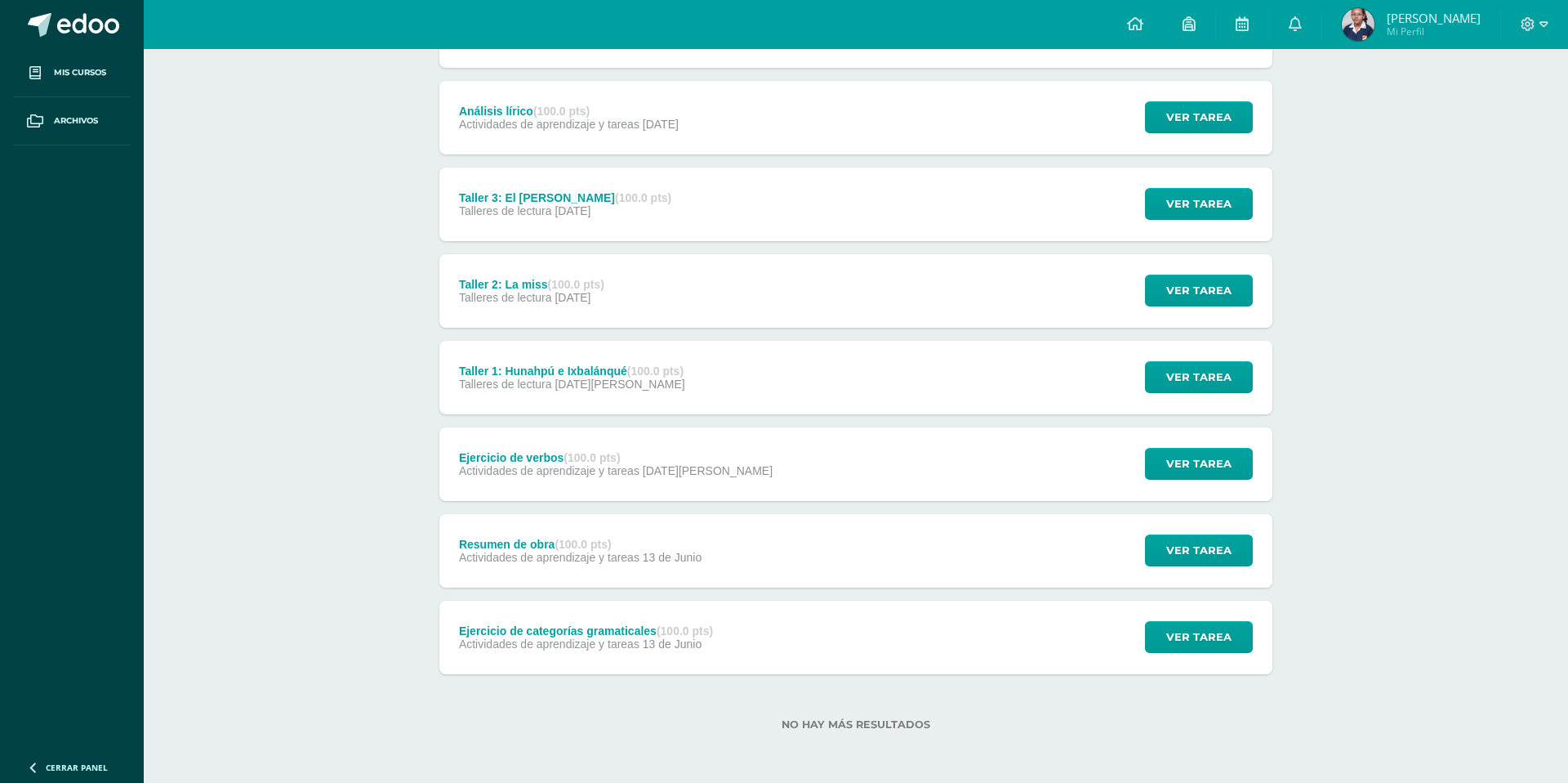
click at [572, 628] on div "Resumen de obra Comunicación y Lenguaje, Idioma Español Fecha: Viernes 13 de Ju…" at bounding box center [784, 391] width 1568 height 783
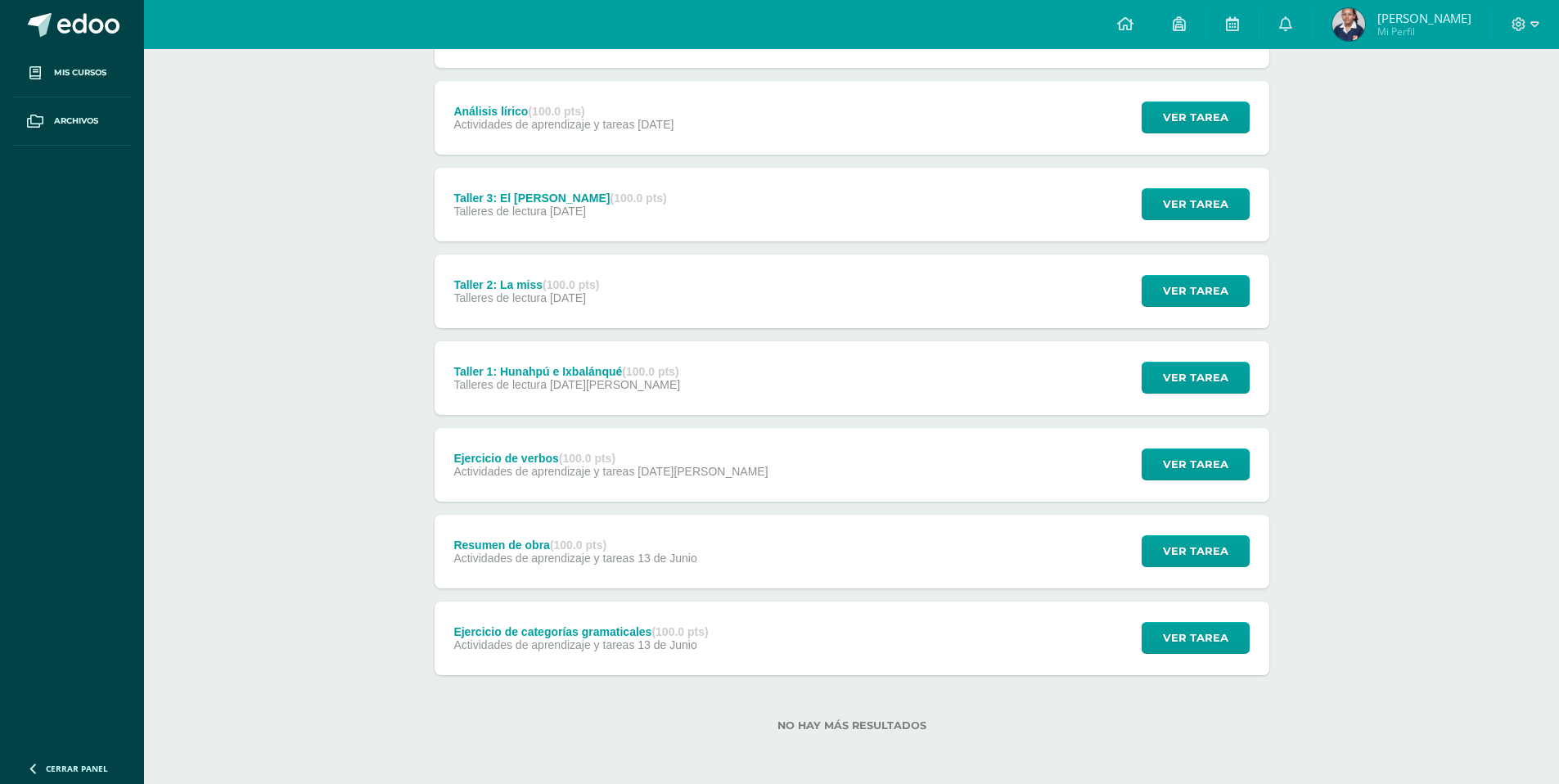
click at [573, 650] on span "Actividades de aprendizaje y tareas" at bounding box center [544, 644] width 181 height 13
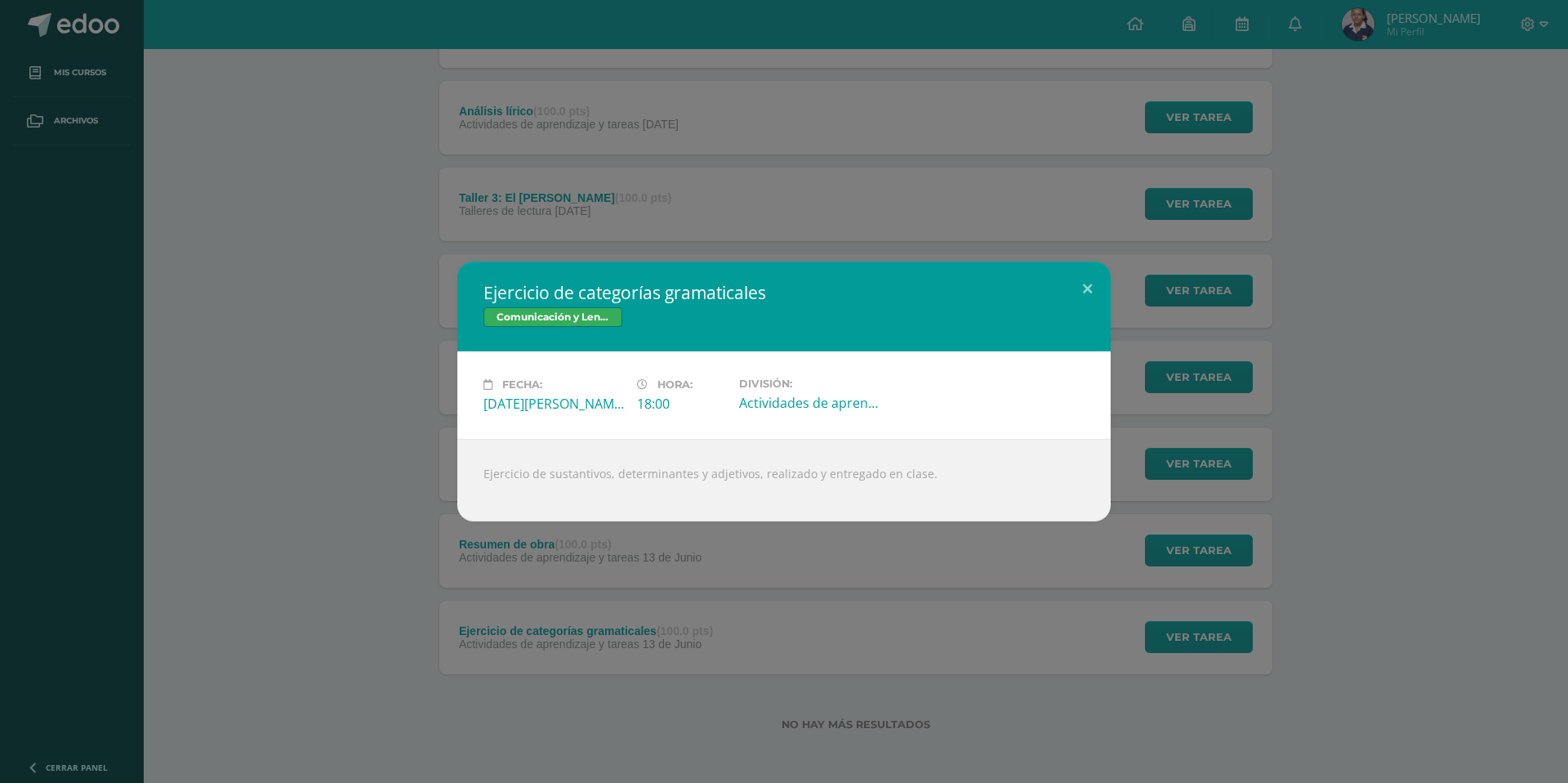
click at [572, 649] on div "Ejercicio de categorías gramaticales Comunicación y Lenguaje, Idioma Español Fe…" at bounding box center [784, 391] width 1568 height 783
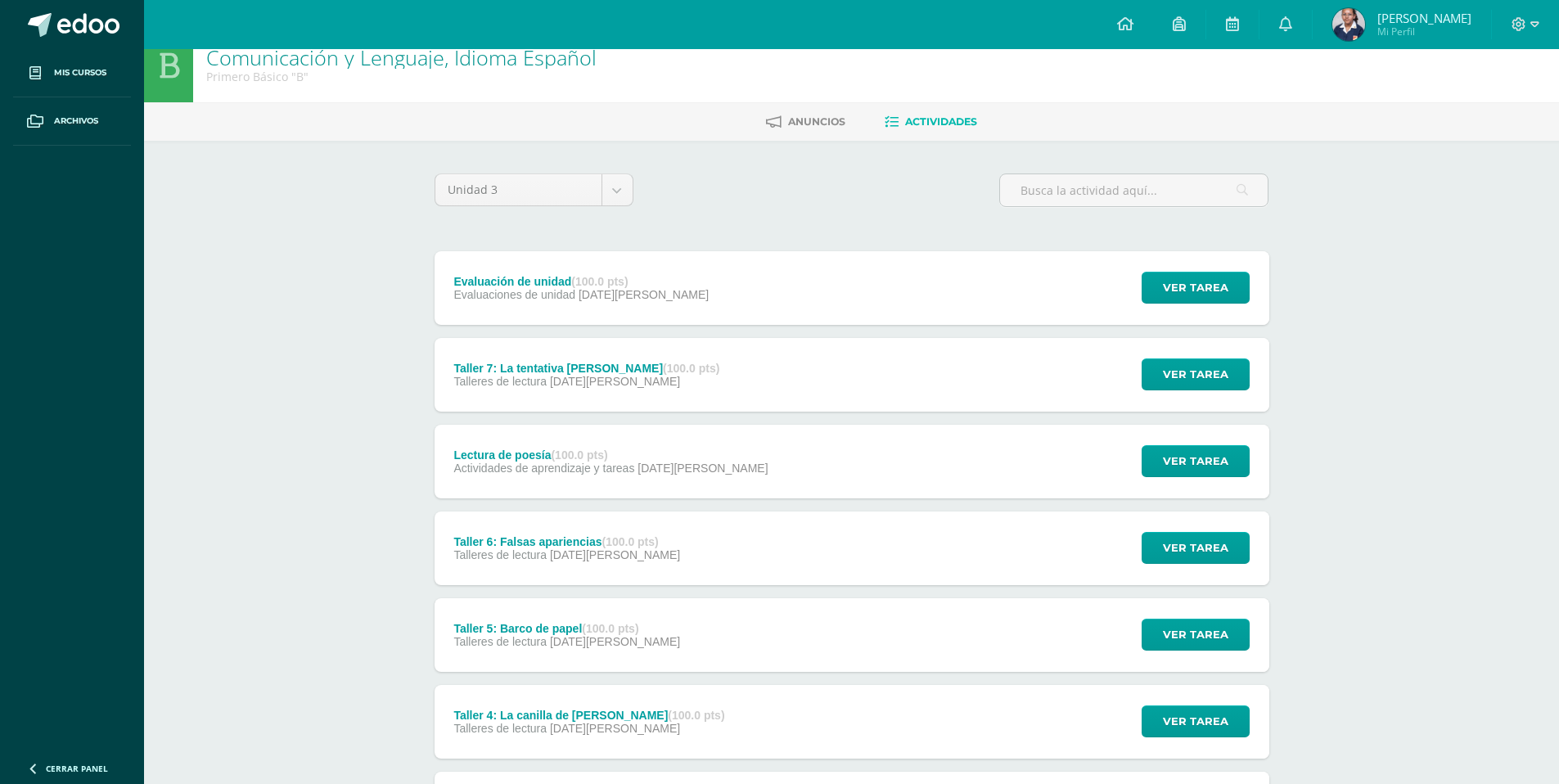
scroll to position [0, 0]
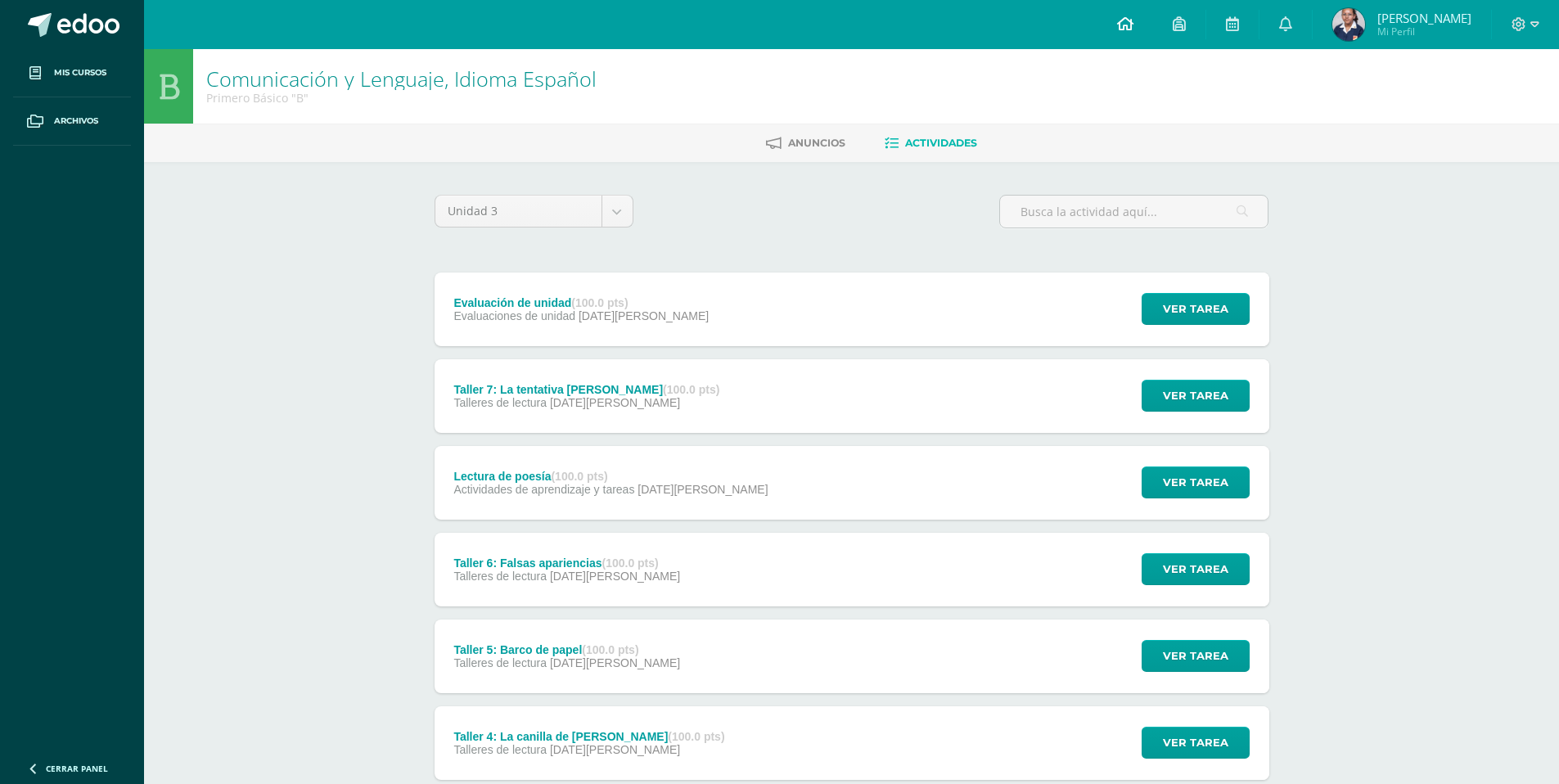
click at [1132, 24] on link at bounding box center [1125, 25] width 56 height 49
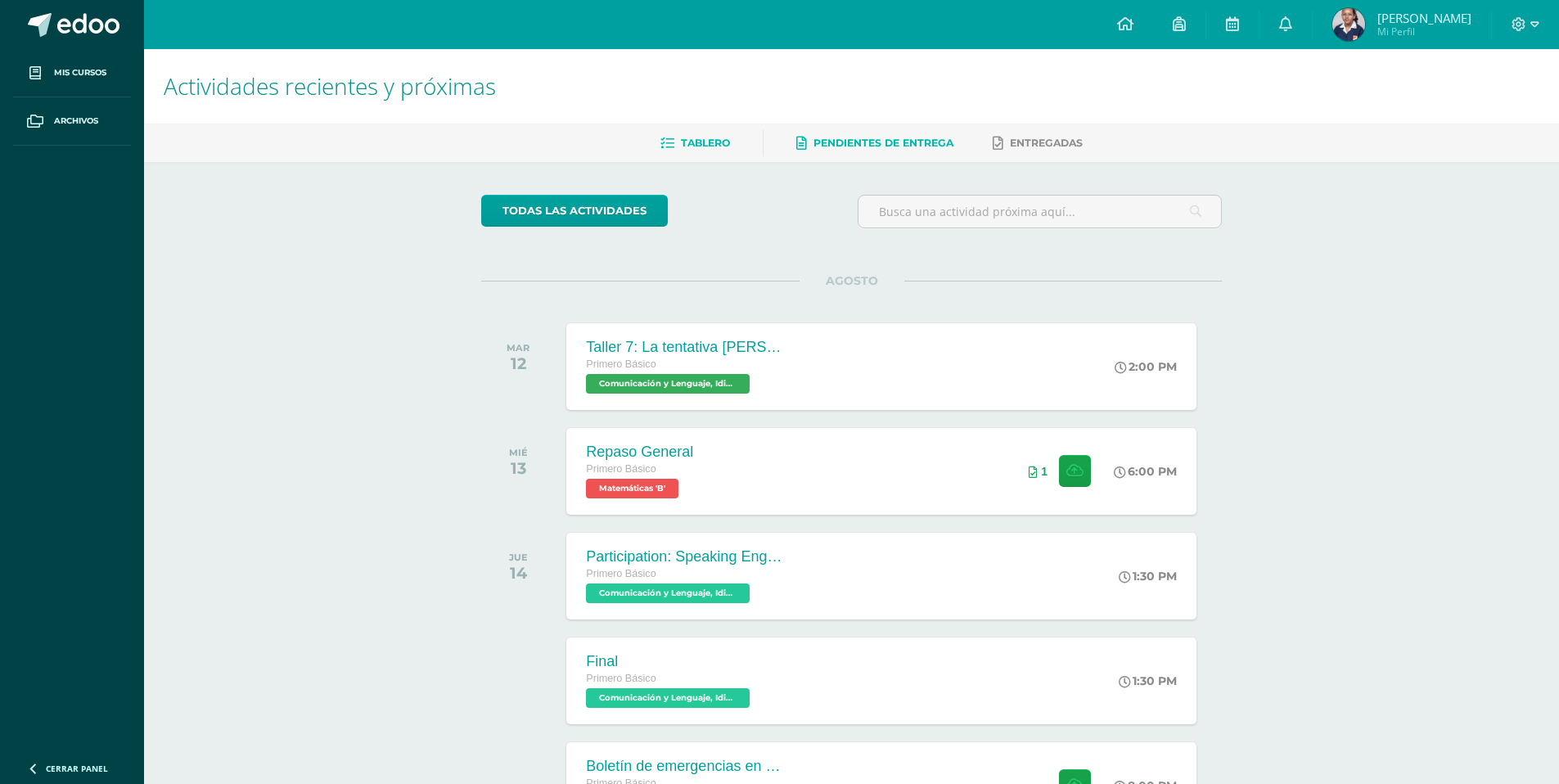
click at [940, 142] on span "Pendientes de entrega" at bounding box center [883, 142] width 140 height 12
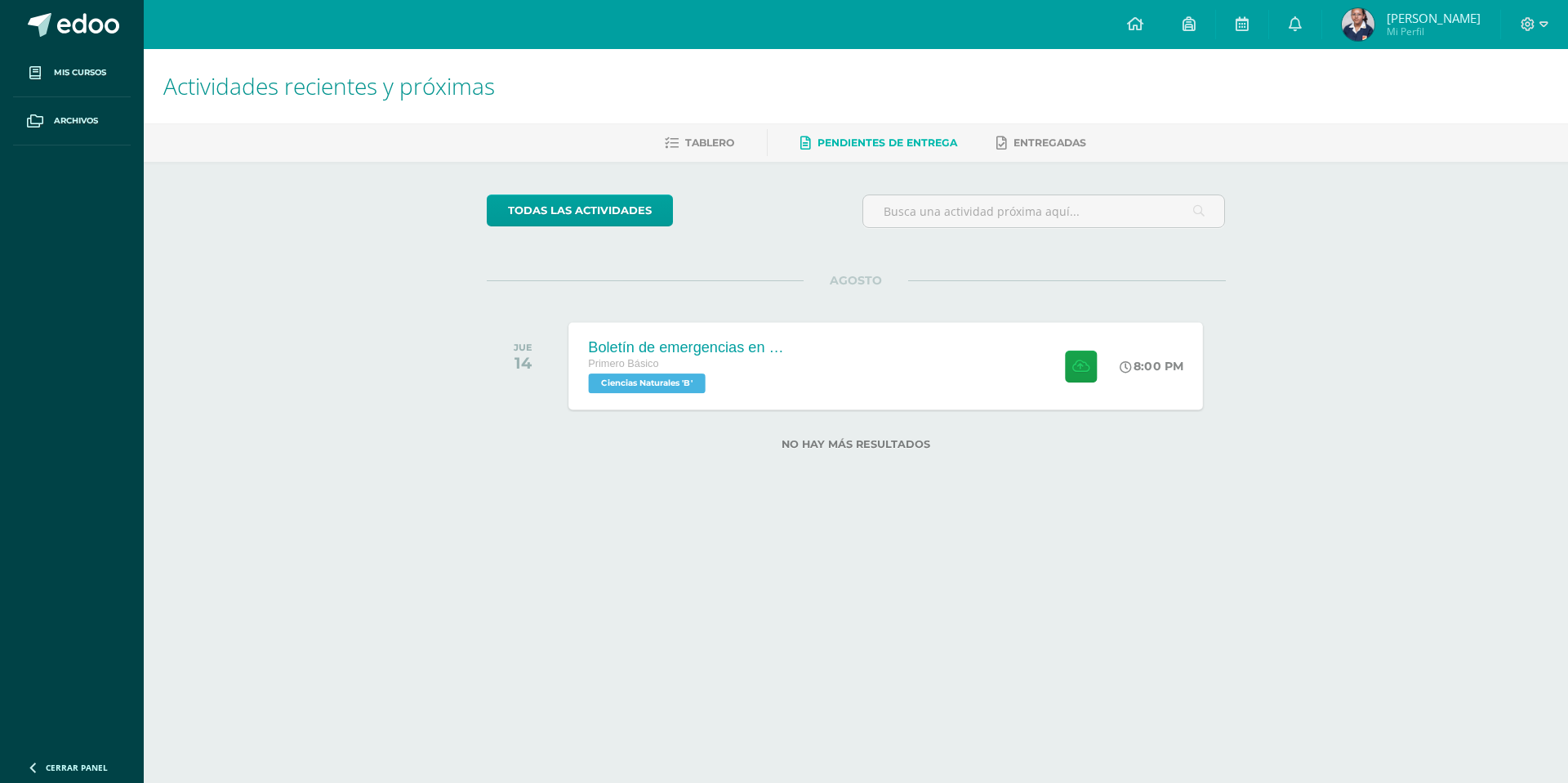
click at [877, 360] on div "Boletín de emergencias en [GEOGRAPHIC_DATA] Primero Básico Ciencias Naturales '…" at bounding box center [886, 366] width 635 height 88
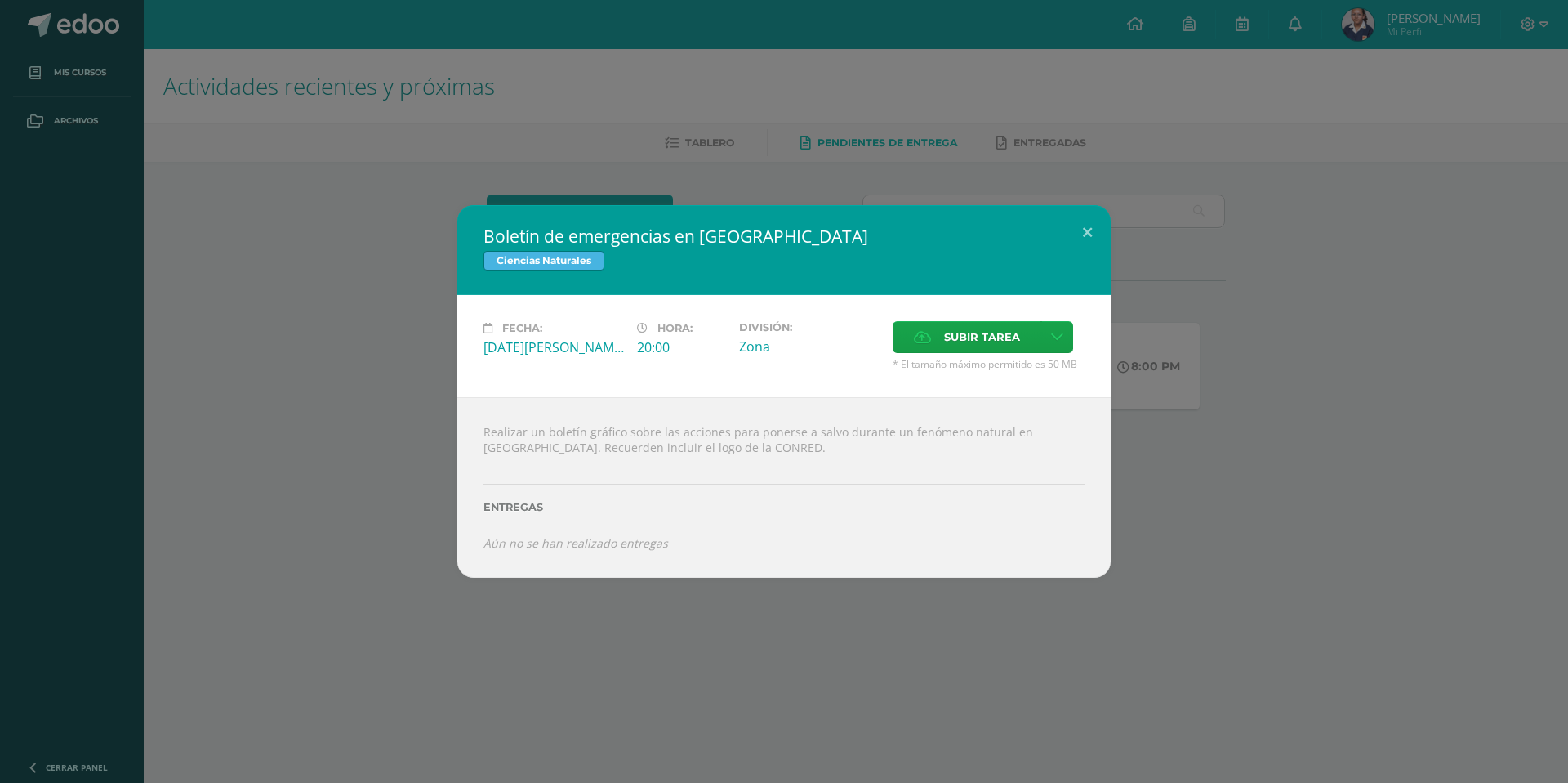
click at [1304, 391] on div "Boletín de emergencias en [GEOGRAPHIC_DATA] Ciencias Naturales Fecha: [DATE][PE…" at bounding box center [784, 391] width 1555 height 372
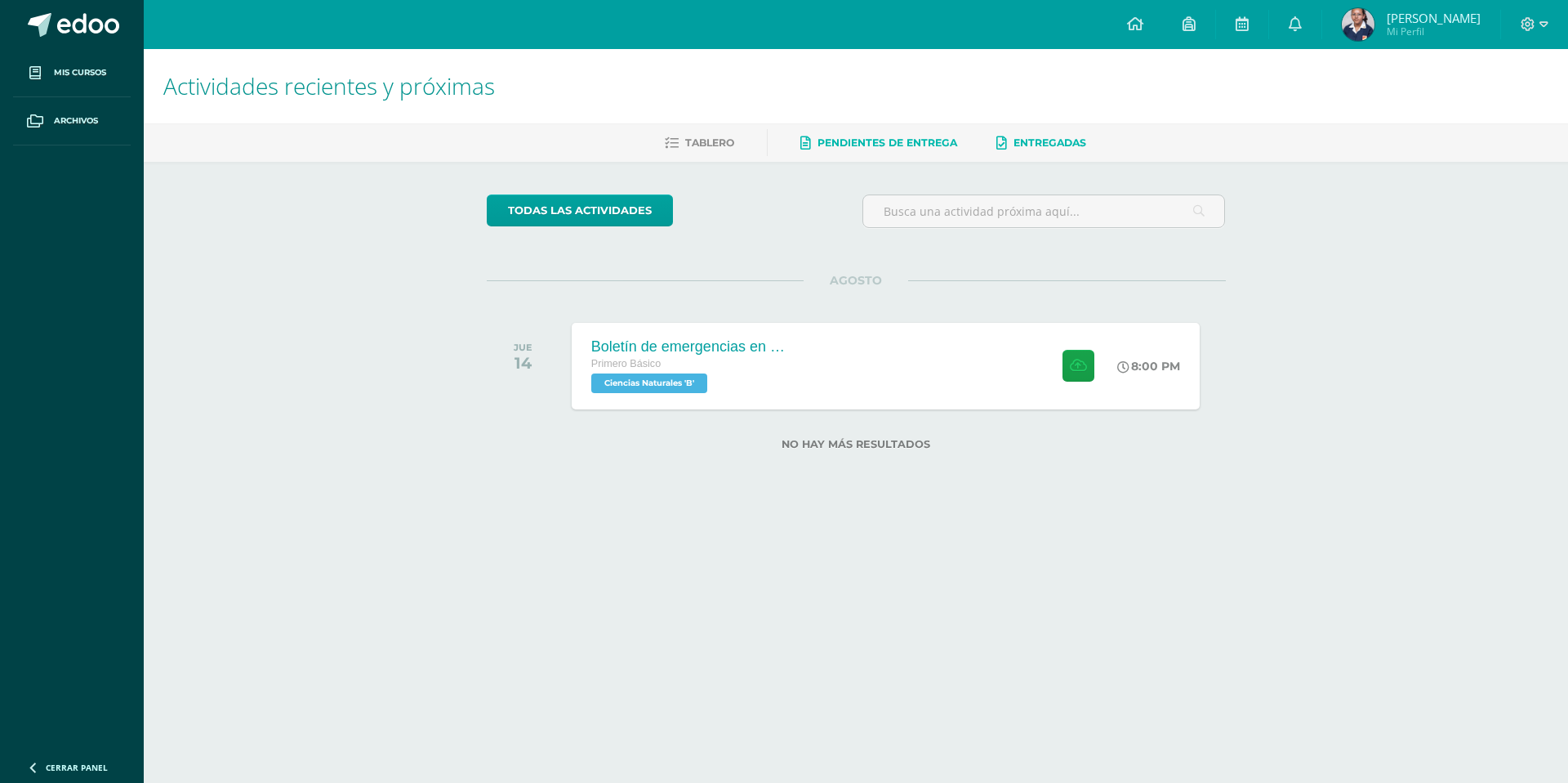
click at [1048, 142] on span "Entregadas" at bounding box center [1049, 142] width 73 height 12
click at [669, 150] on icon at bounding box center [671, 143] width 14 height 14
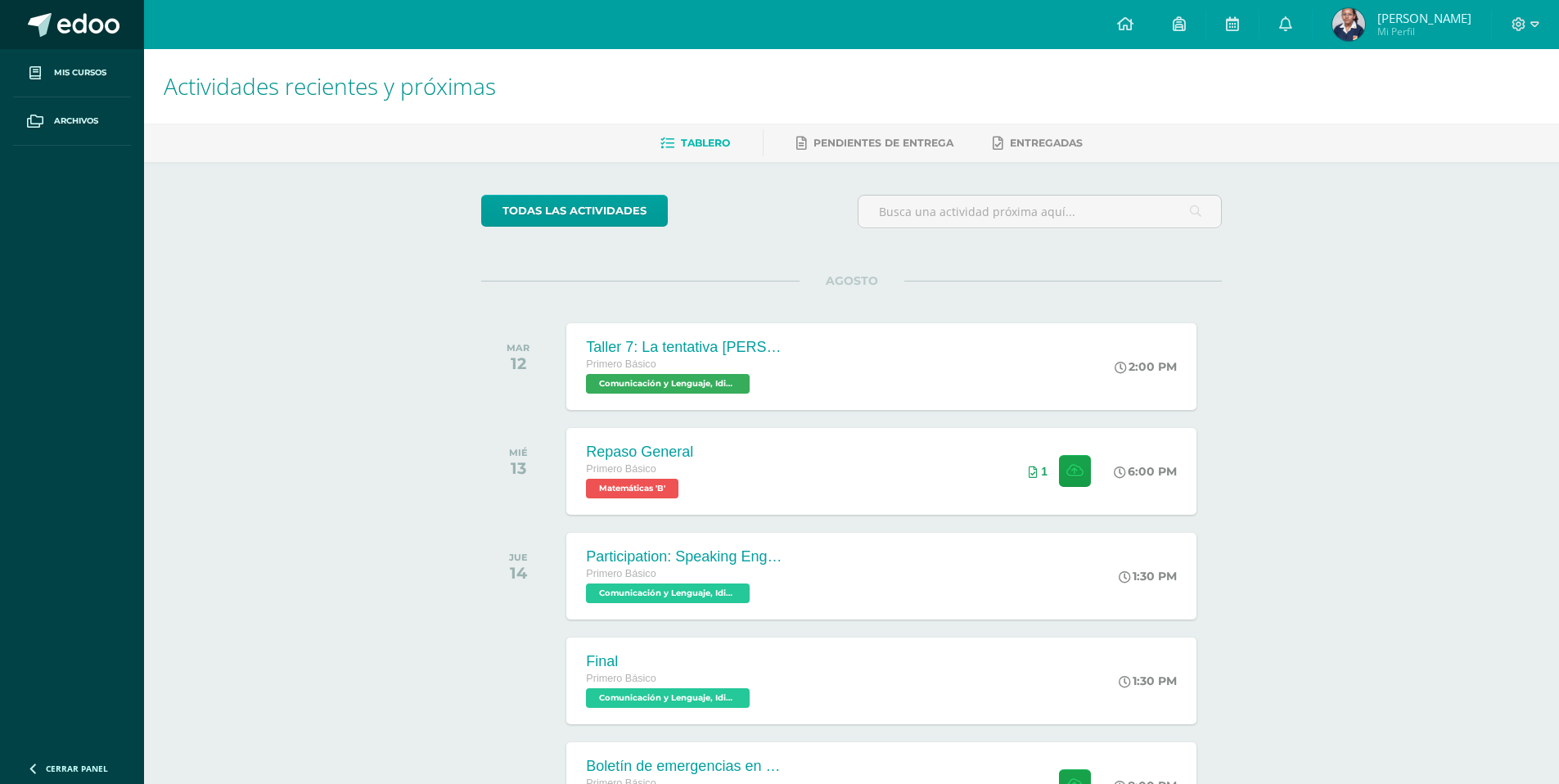
click at [75, 27] on span at bounding box center [89, 25] width 62 height 25
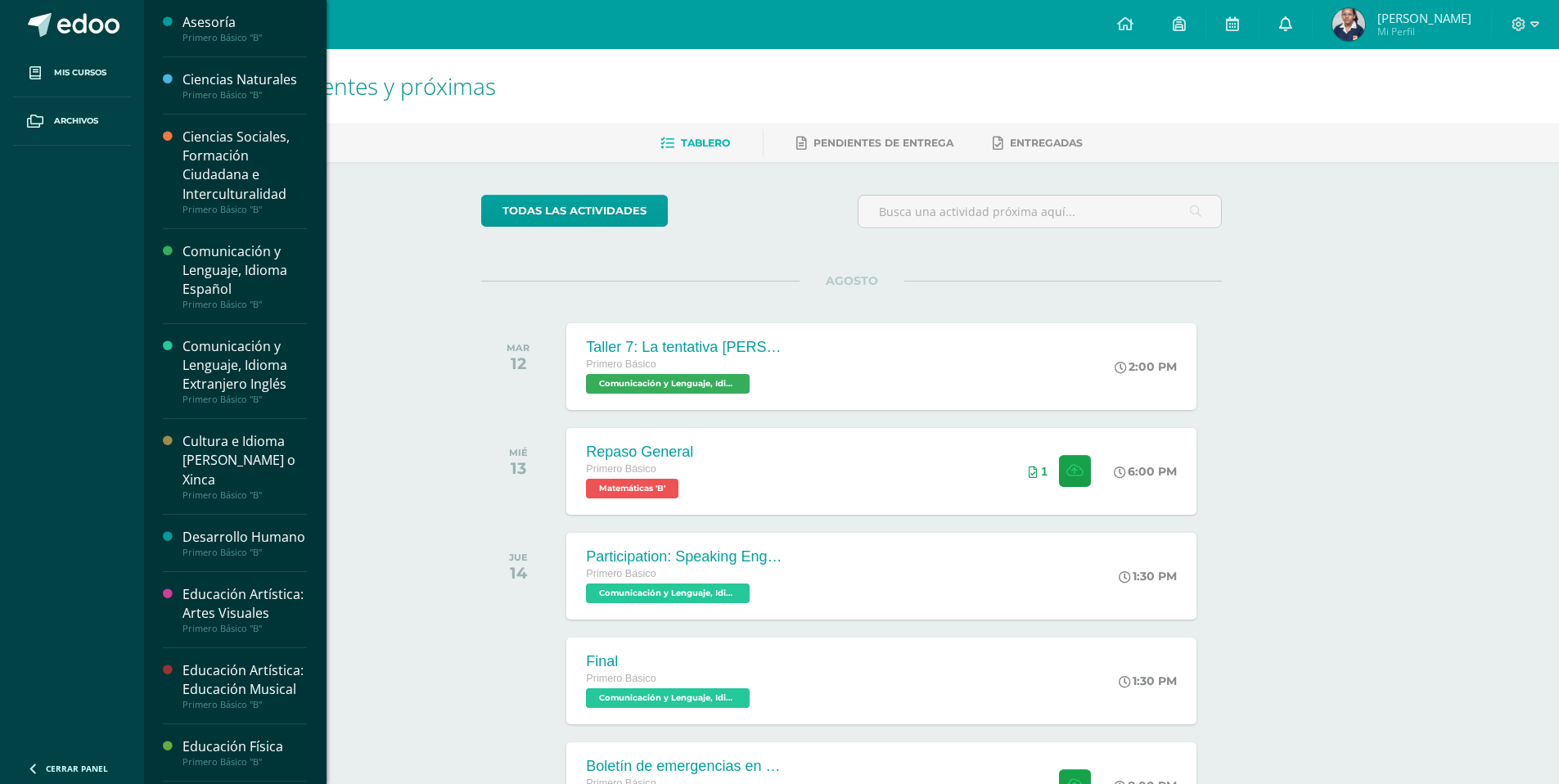
click at [1280, 18] on icon at bounding box center [1286, 24] width 13 height 15
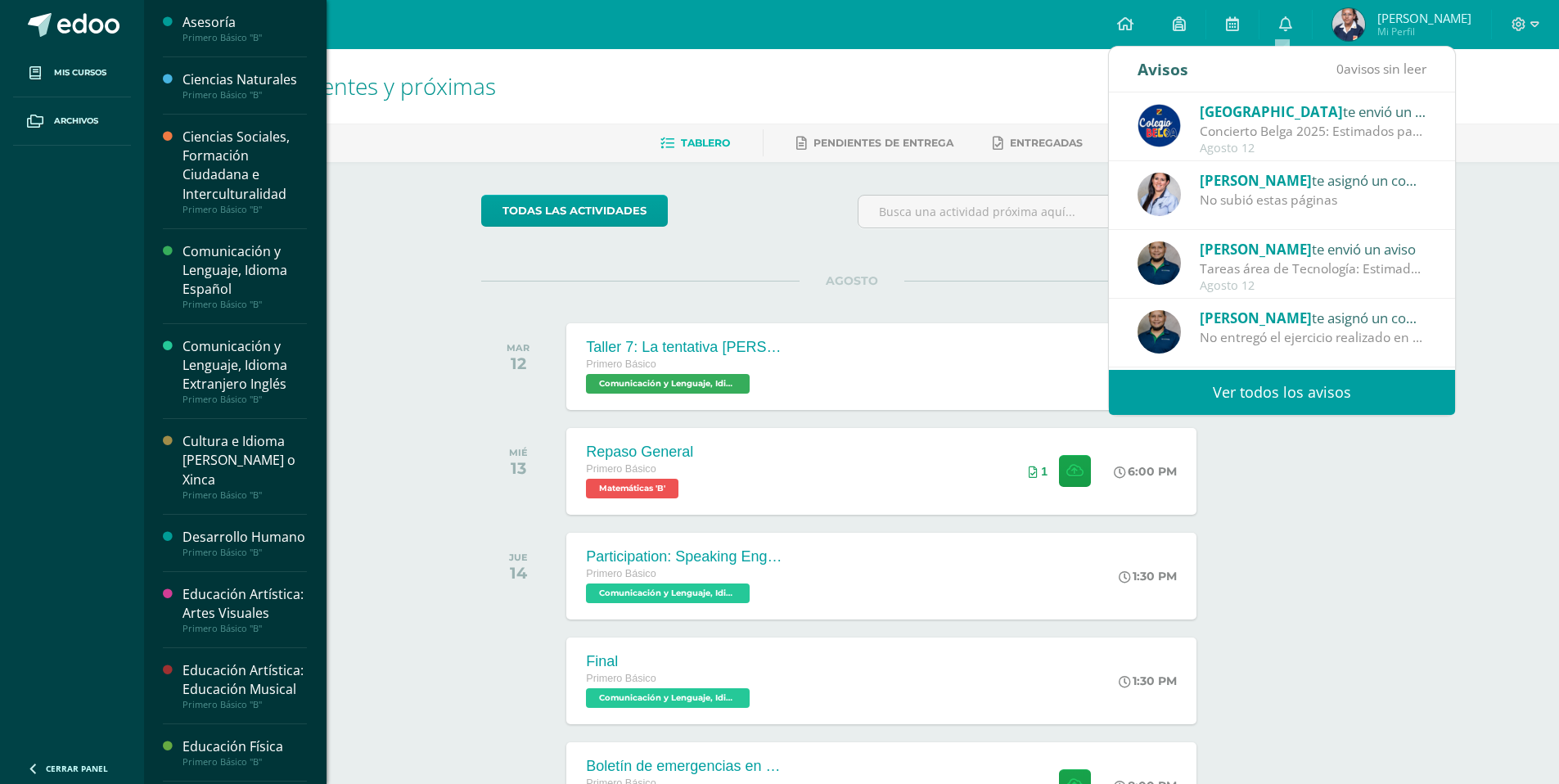
click at [1250, 392] on link "Ver todos los avisos" at bounding box center [1282, 392] width 346 height 45
